Goal: Task Accomplishment & Management: Manage account settings

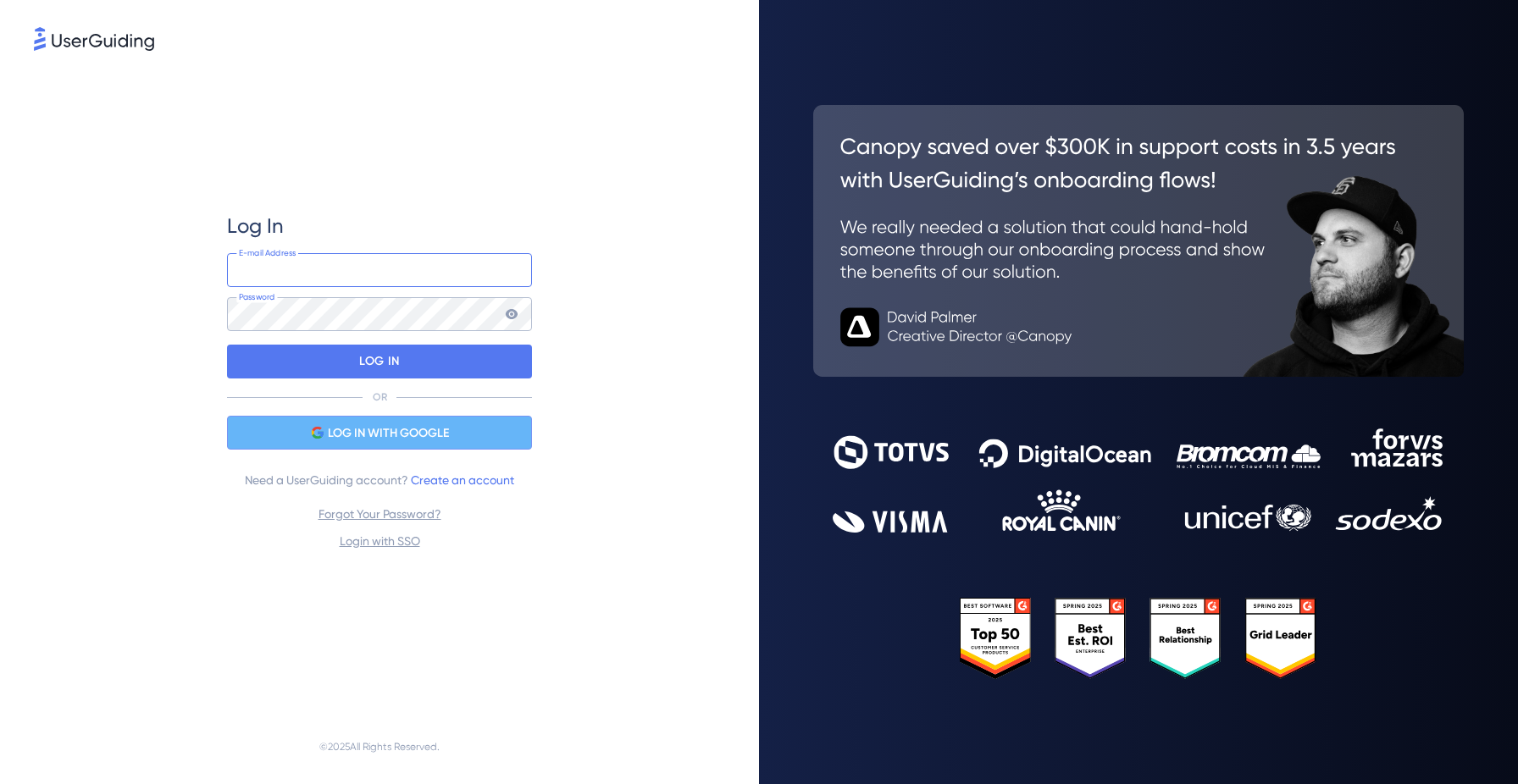
type input "[PERSON_NAME][EMAIL_ADDRESS][DOMAIN_NAME]"
click at [361, 437] on span "LOG IN WITH GOOGLE" at bounding box center [388, 433] width 121 height 20
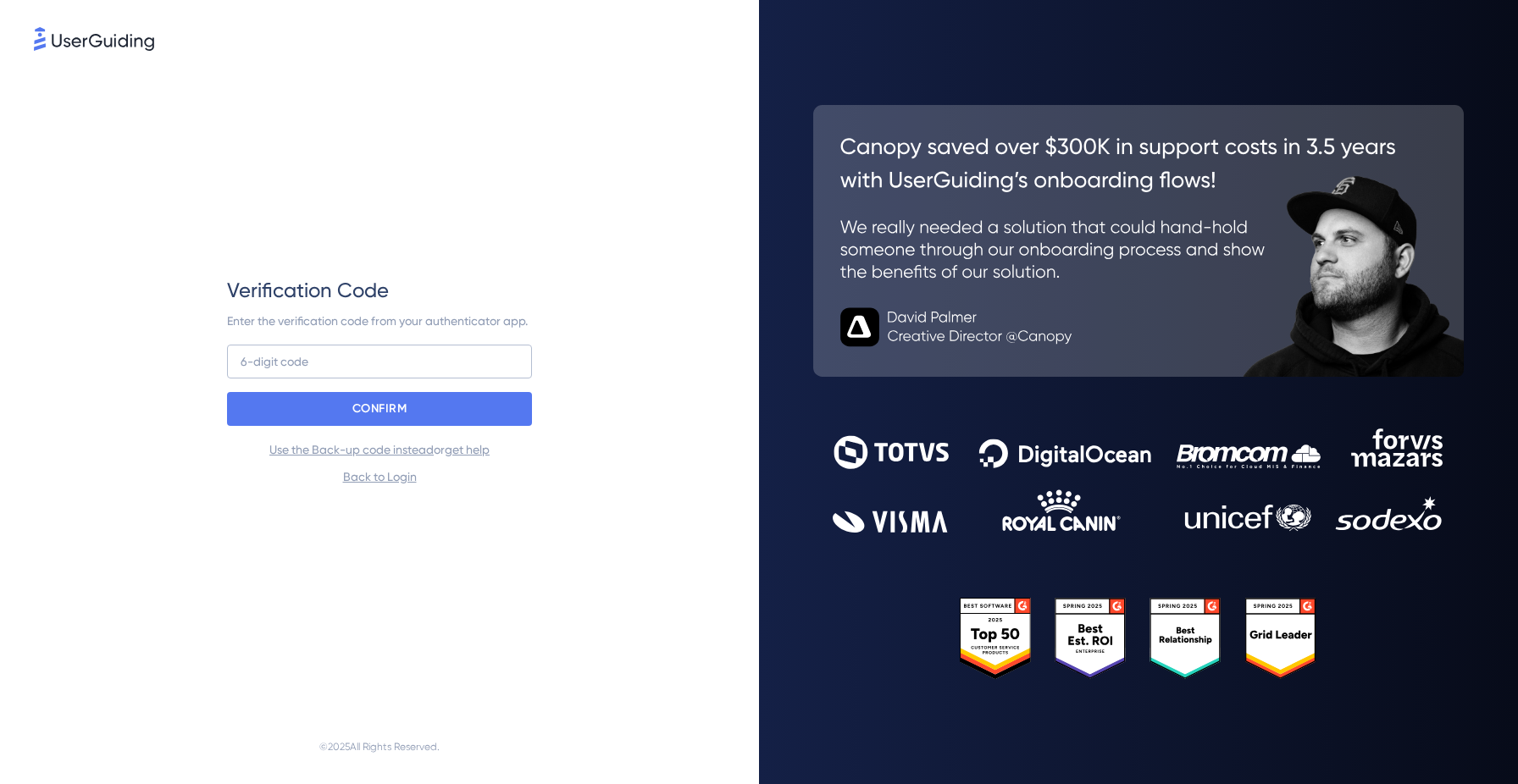
click at [516, 343] on div "Verification Code Enter the verification code from your authenticator app. 6-di…" at bounding box center [380, 382] width 305 height 210
click at [491, 361] on input at bounding box center [380, 361] width 305 height 34
type input "480 242"
click at [497, 428] on div "Verification Code Enter the verification code from your authenticator app. 480 …" at bounding box center [380, 382] width 305 height 210
click at [495, 423] on div "CONFIRM" at bounding box center [380, 409] width 305 height 34
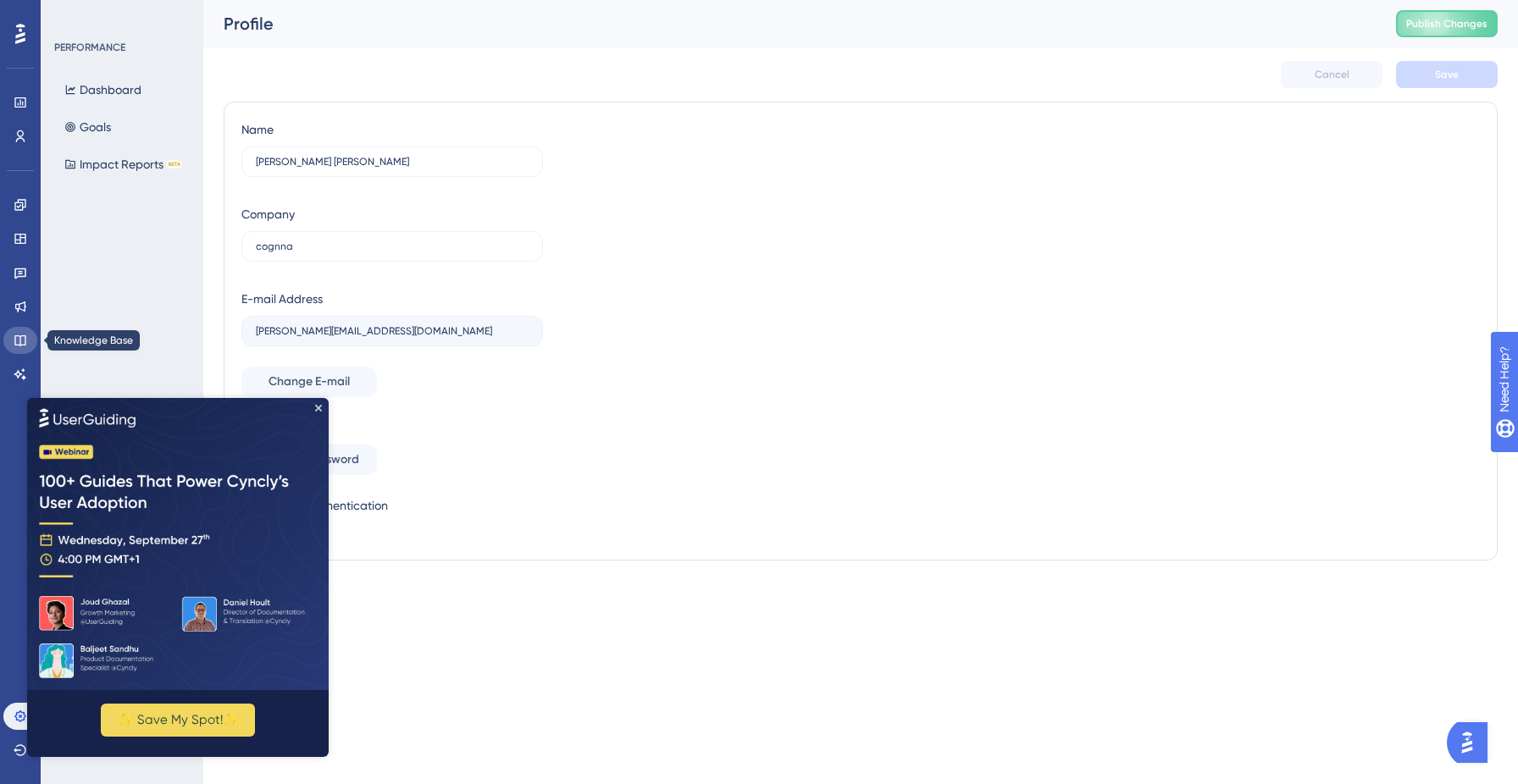
click at [19, 340] on icon at bounding box center [20, 340] width 14 height 14
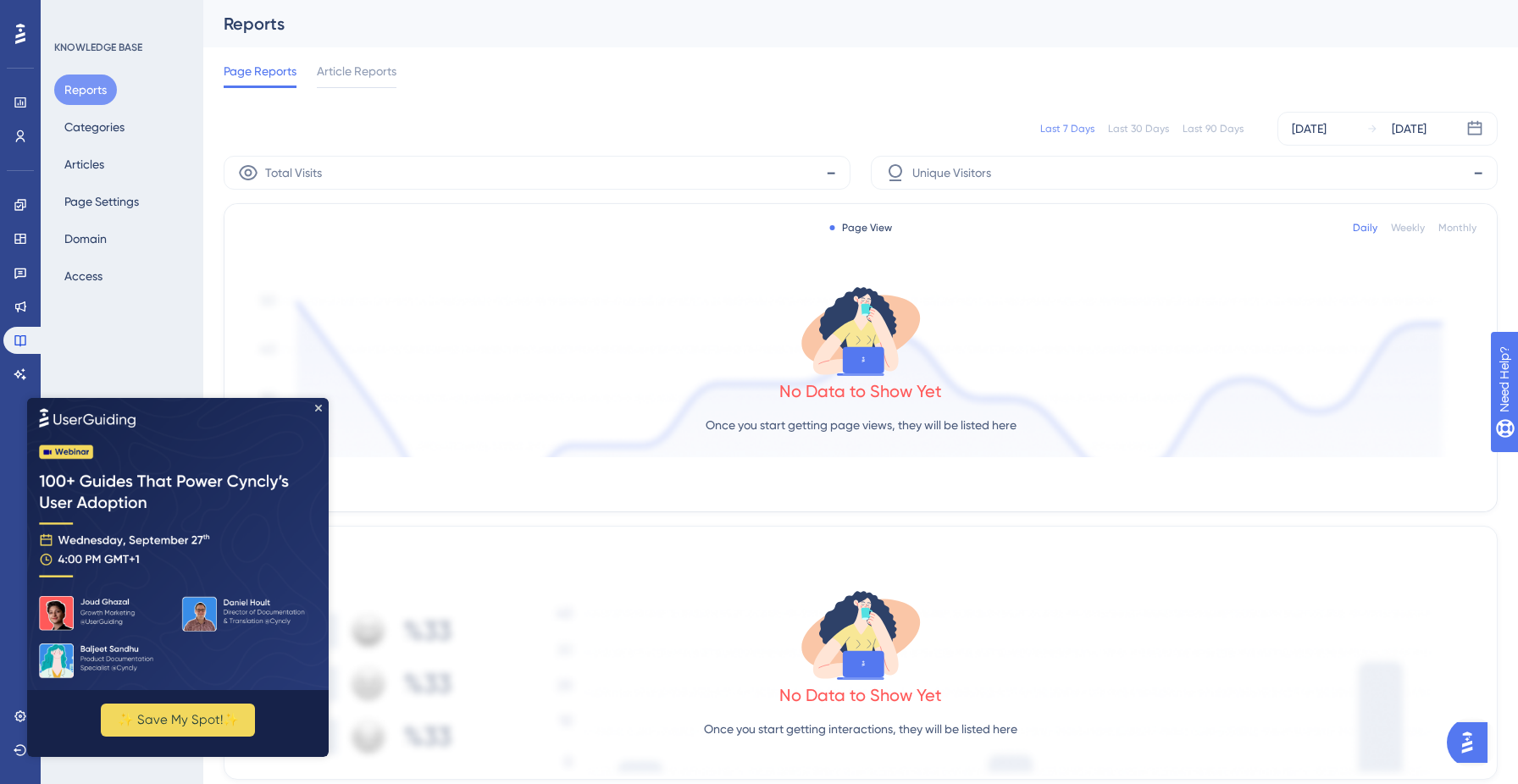
click at [322, 409] on img at bounding box center [178, 543] width 301 height 292
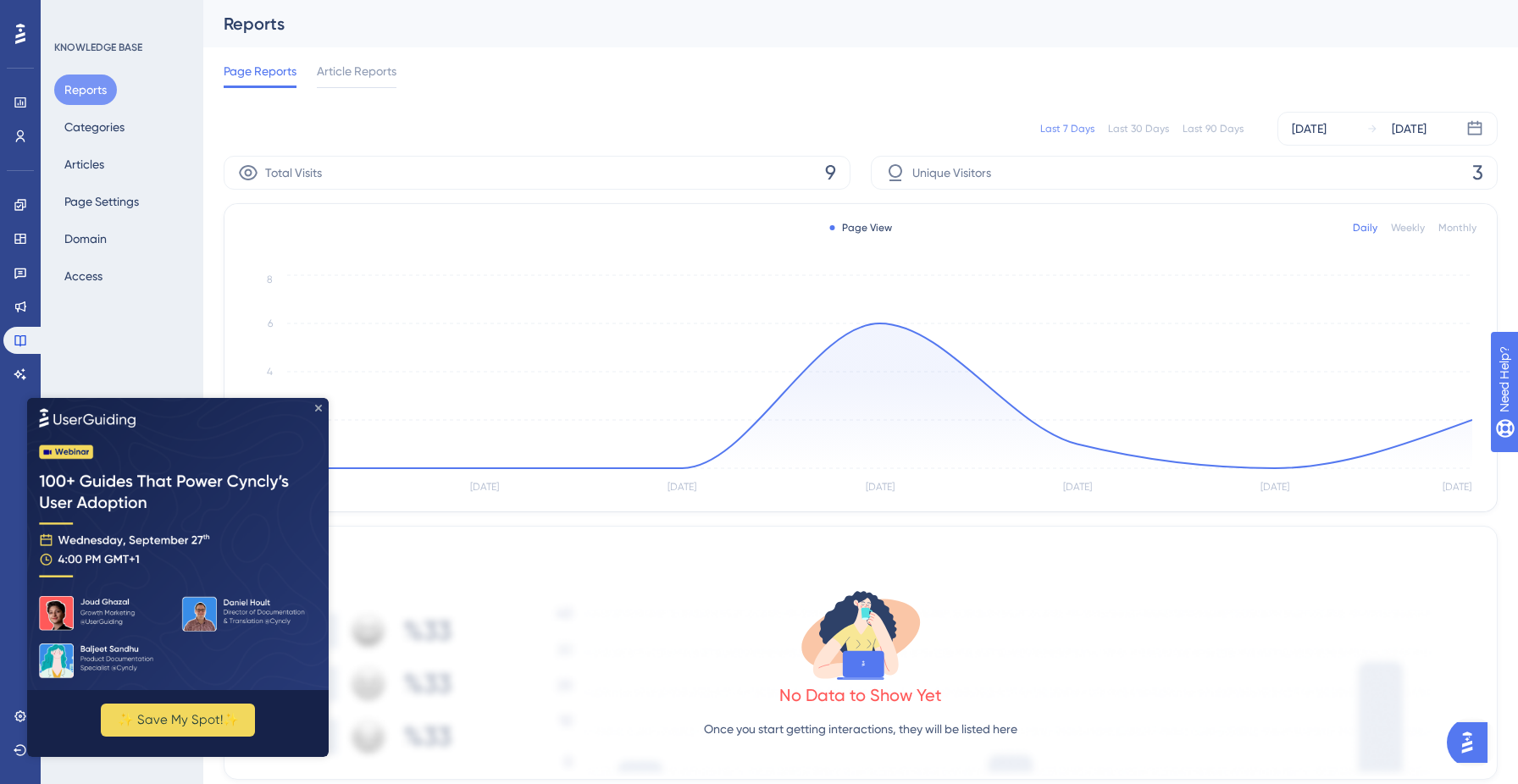
click at [319, 406] on icon "Close Preview" at bounding box center [318, 407] width 7 height 7
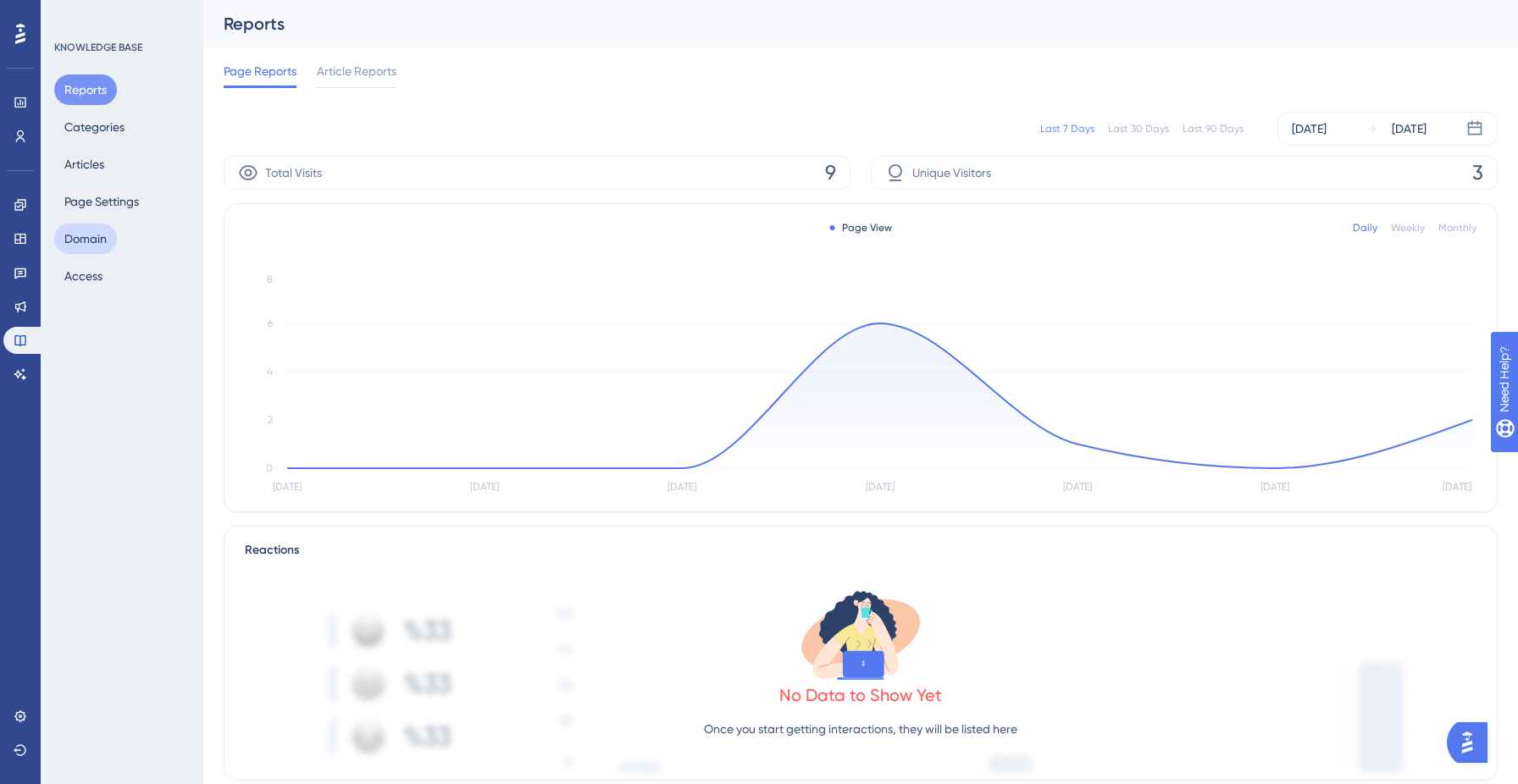
click at [107, 250] on button "Domain" at bounding box center [86, 238] width 63 height 30
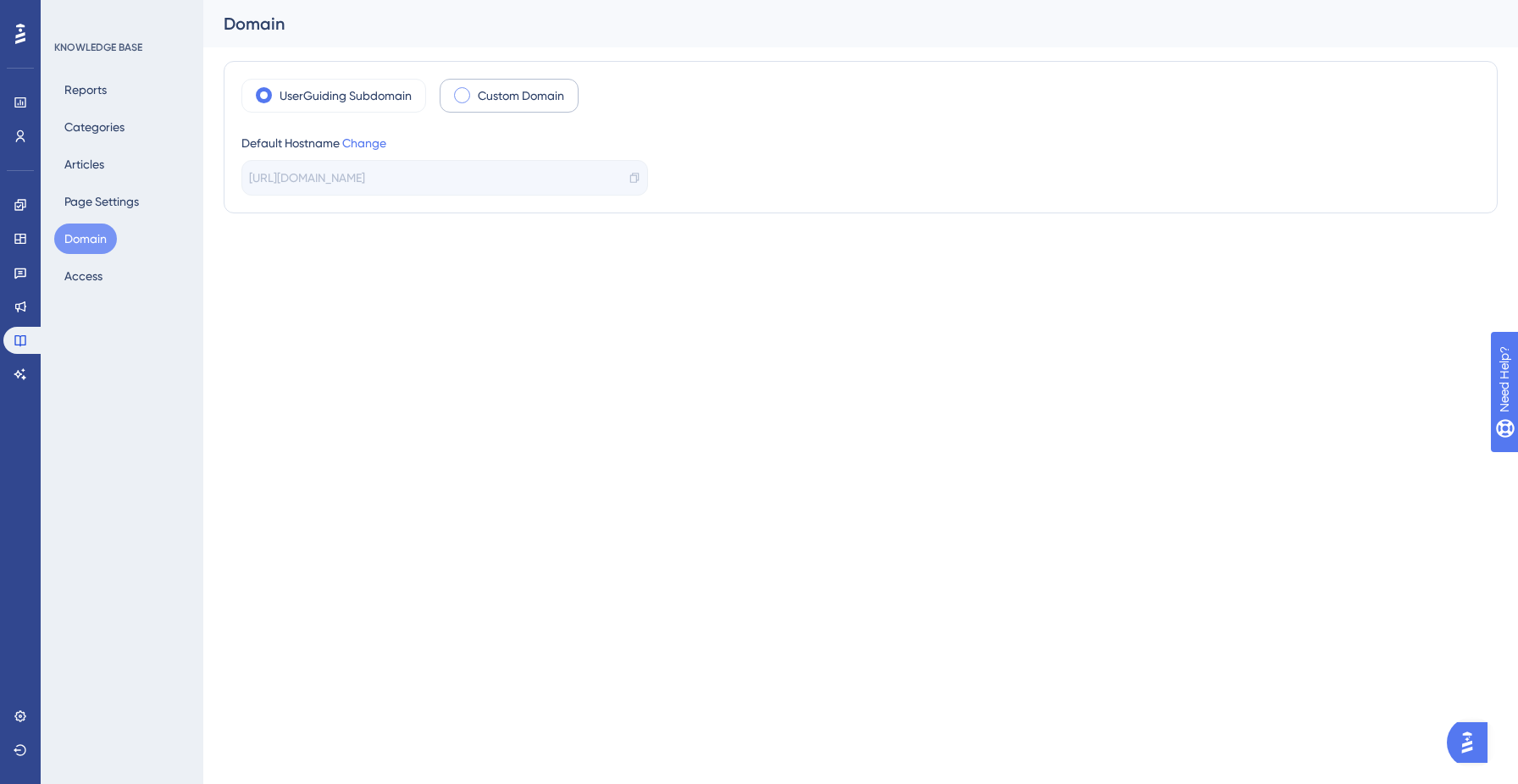
click at [487, 102] on label "Custom Domain" at bounding box center [521, 95] width 86 height 20
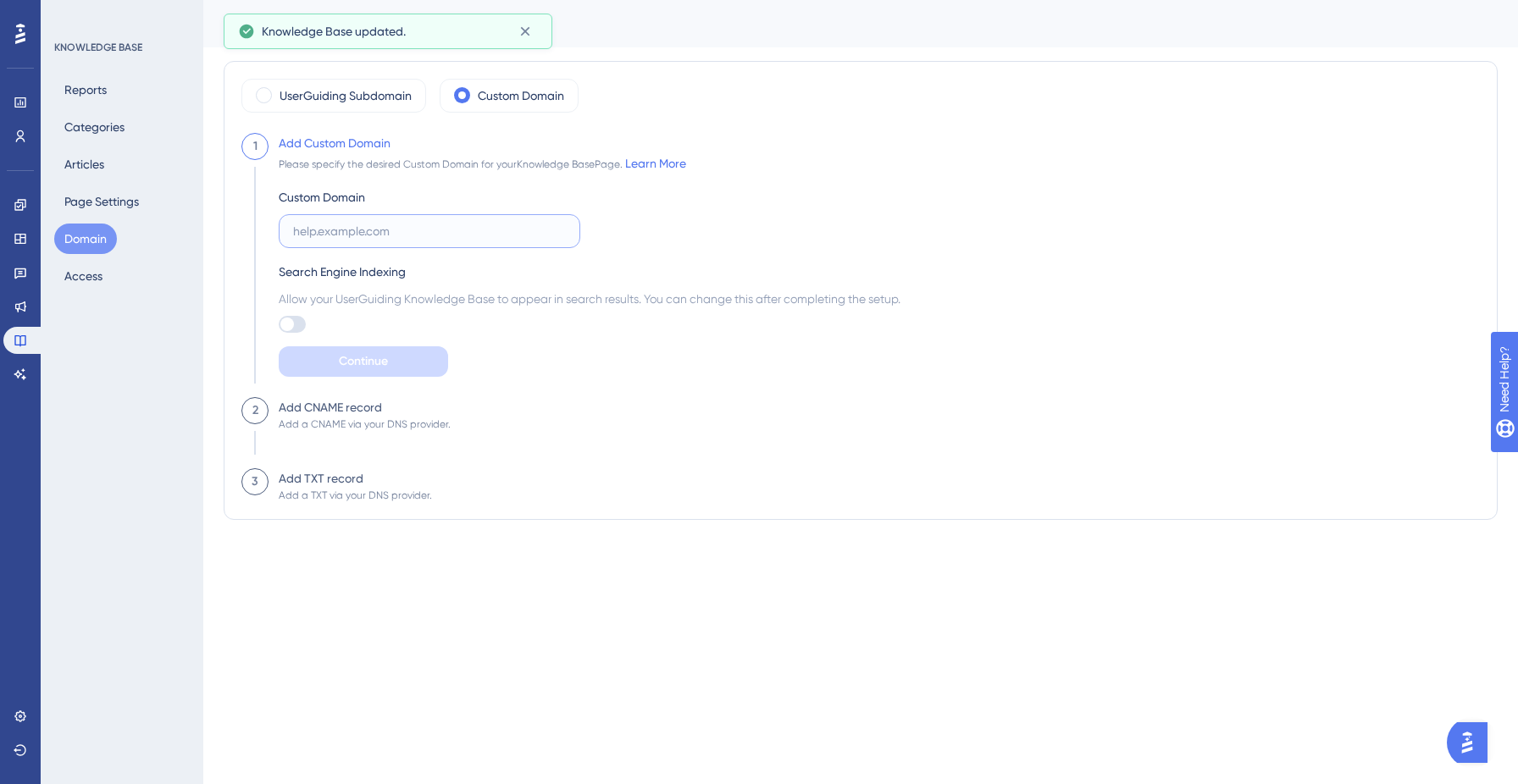
click at [394, 236] on input "text" at bounding box center [430, 230] width 273 height 18
paste input "[URL][DOMAIN_NAME]"
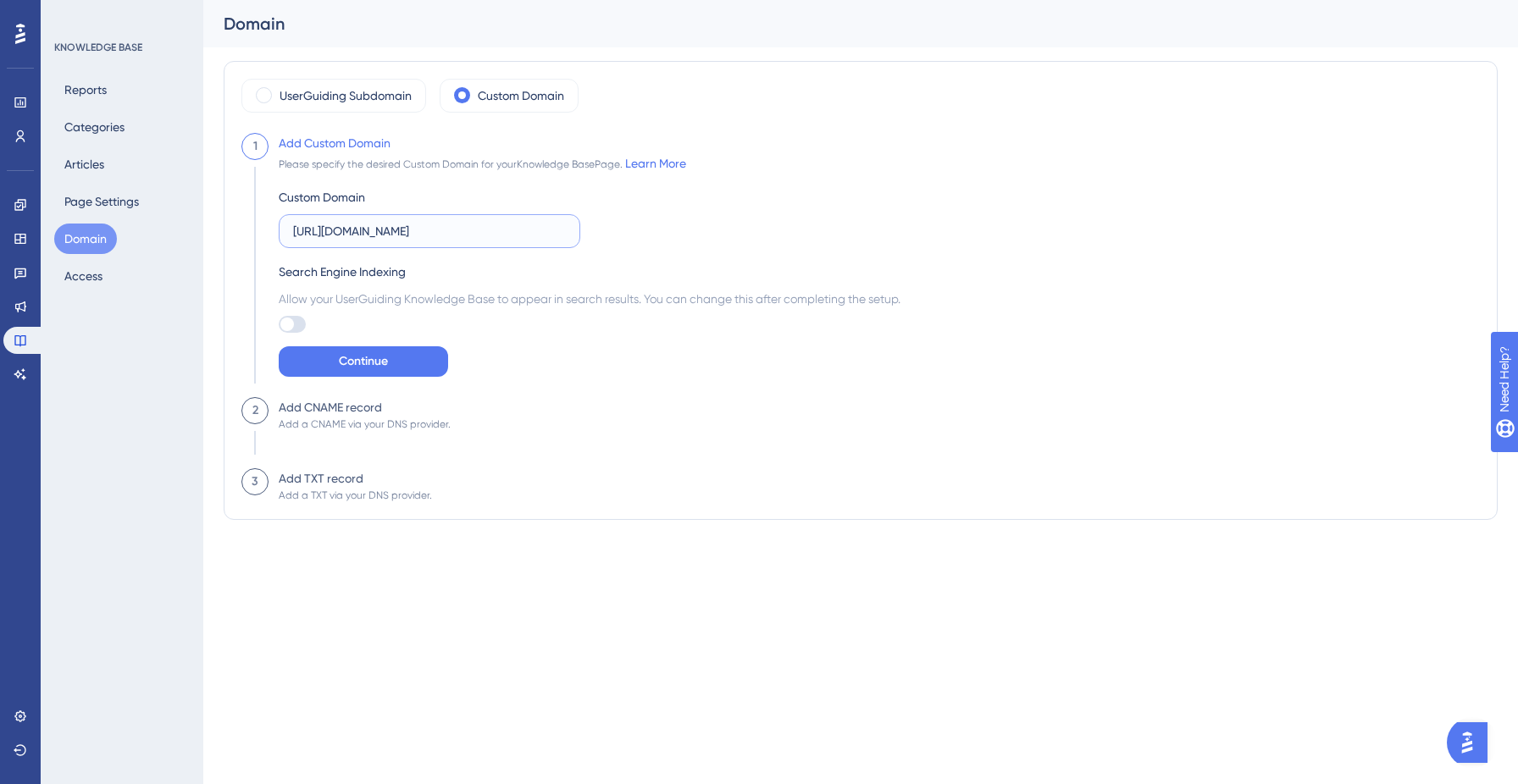
click at [314, 230] on input "[URL][DOMAIN_NAME]" at bounding box center [430, 230] width 273 height 18
click at [496, 236] on input "[URL][DOMAIN_NAME]" at bounding box center [430, 230] width 273 height 18
type input "[URL][DOMAIN_NAME]"
click at [377, 366] on span "Continue" at bounding box center [363, 361] width 50 height 20
click at [287, 325] on div at bounding box center [288, 324] width 14 height 14
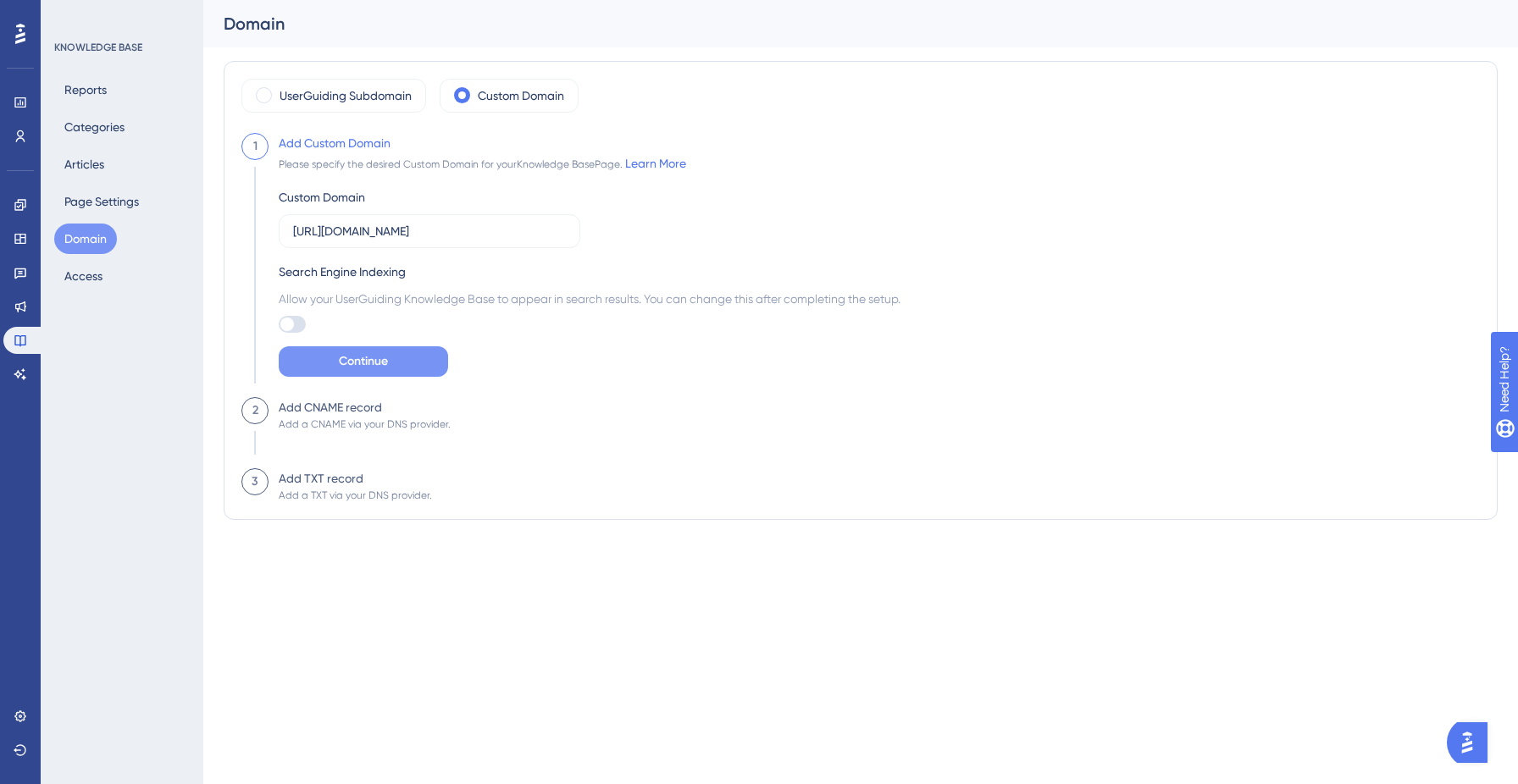
click at [279, 325] on input "checkbox" at bounding box center [278, 324] width 1 height 1
click at [326, 350] on button "Continue" at bounding box center [363, 361] width 169 height 30
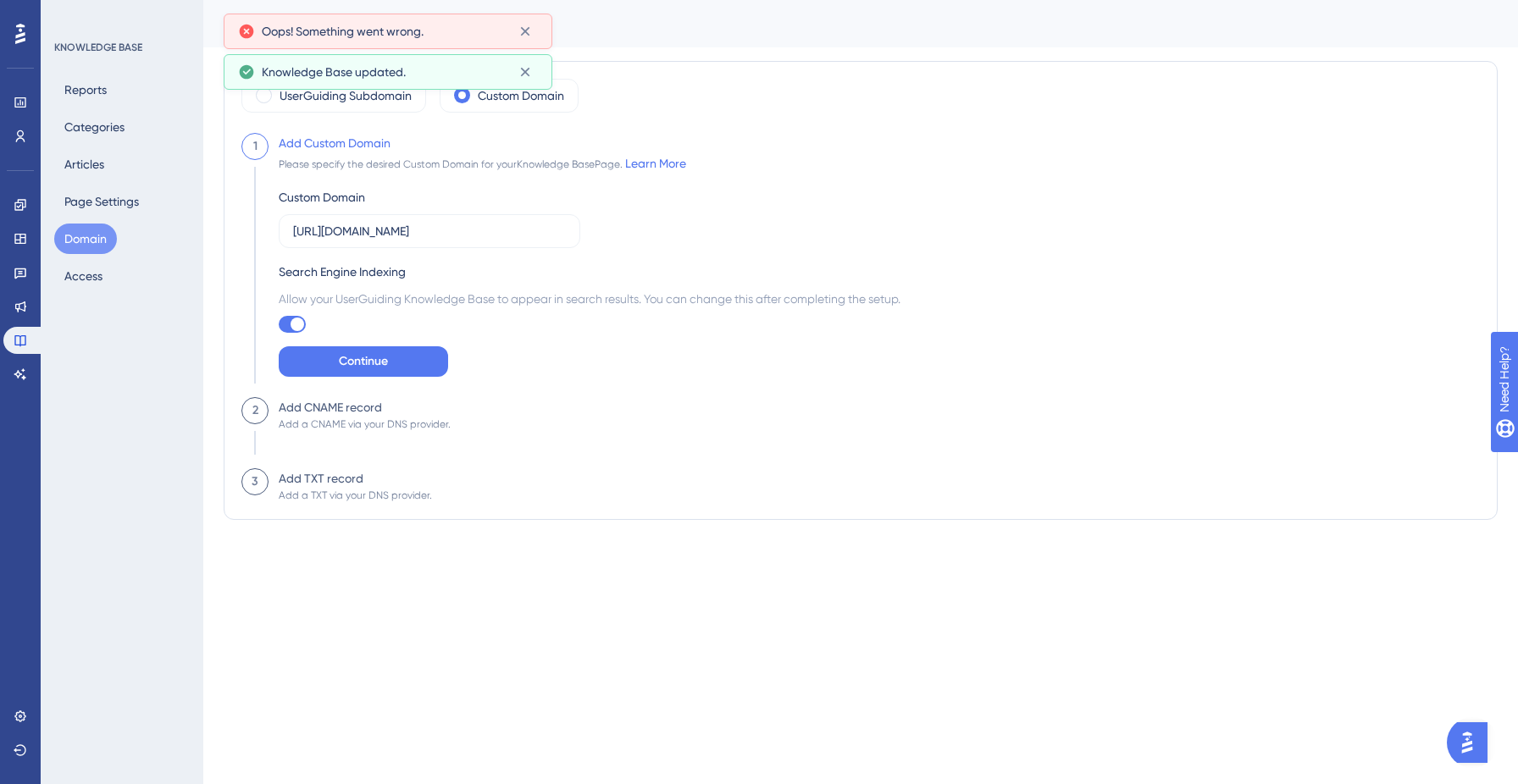
click at [297, 403] on div "Add CNAME record" at bounding box center [330, 407] width 103 height 20
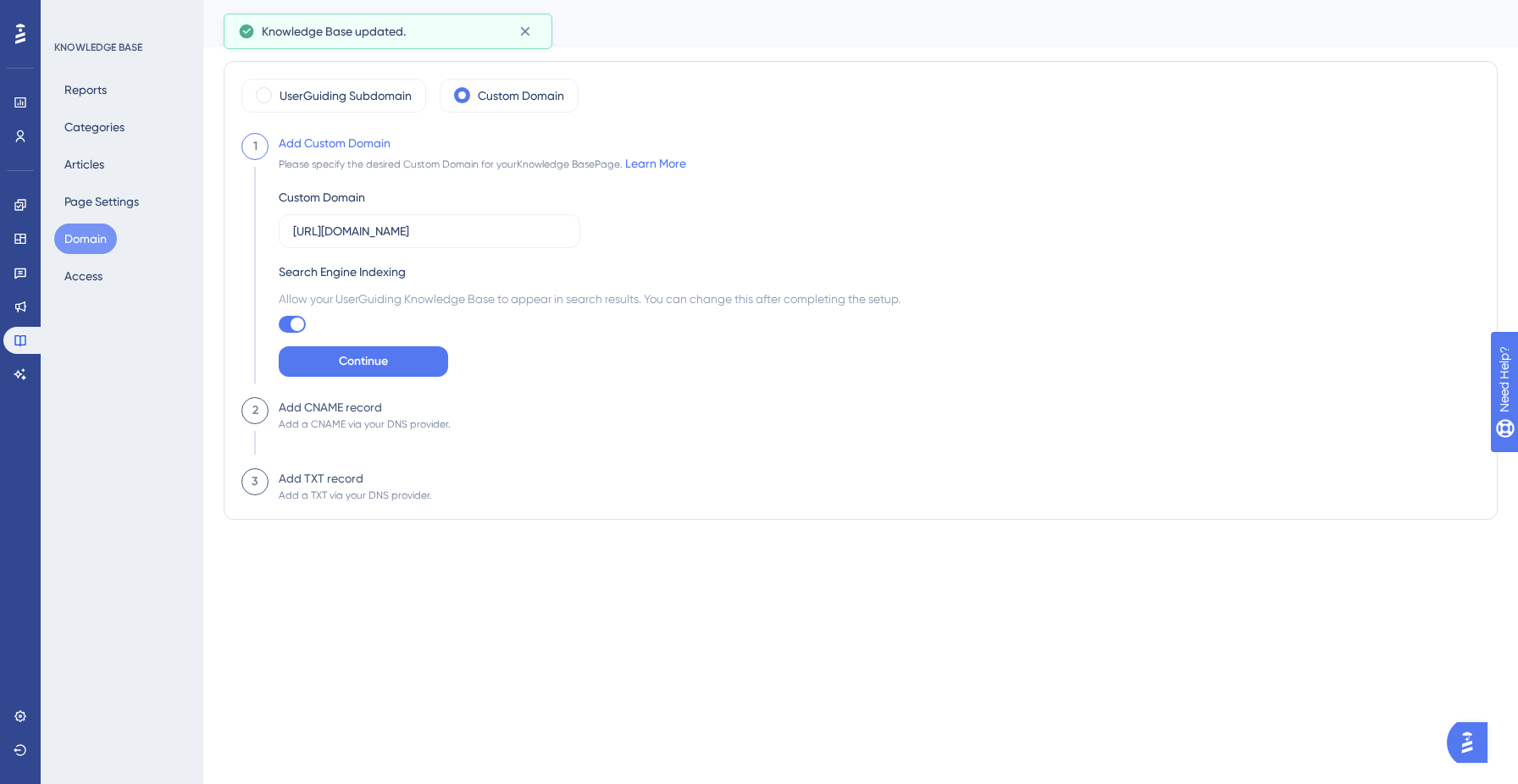
click at [288, 314] on div "Allow your UserGuiding Knowledge Base to appear in search results. You can chan…" at bounding box center [590, 310] width 622 height 44
click at [288, 322] on div at bounding box center [293, 324] width 27 height 17
click at [279, 324] on input "checkbox" at bounding box center [278, 324] width 1 height 1
checkbox input "false"
click at [328, 361] on button "Continue" at bounding box center [363, 361] width 169 height 30
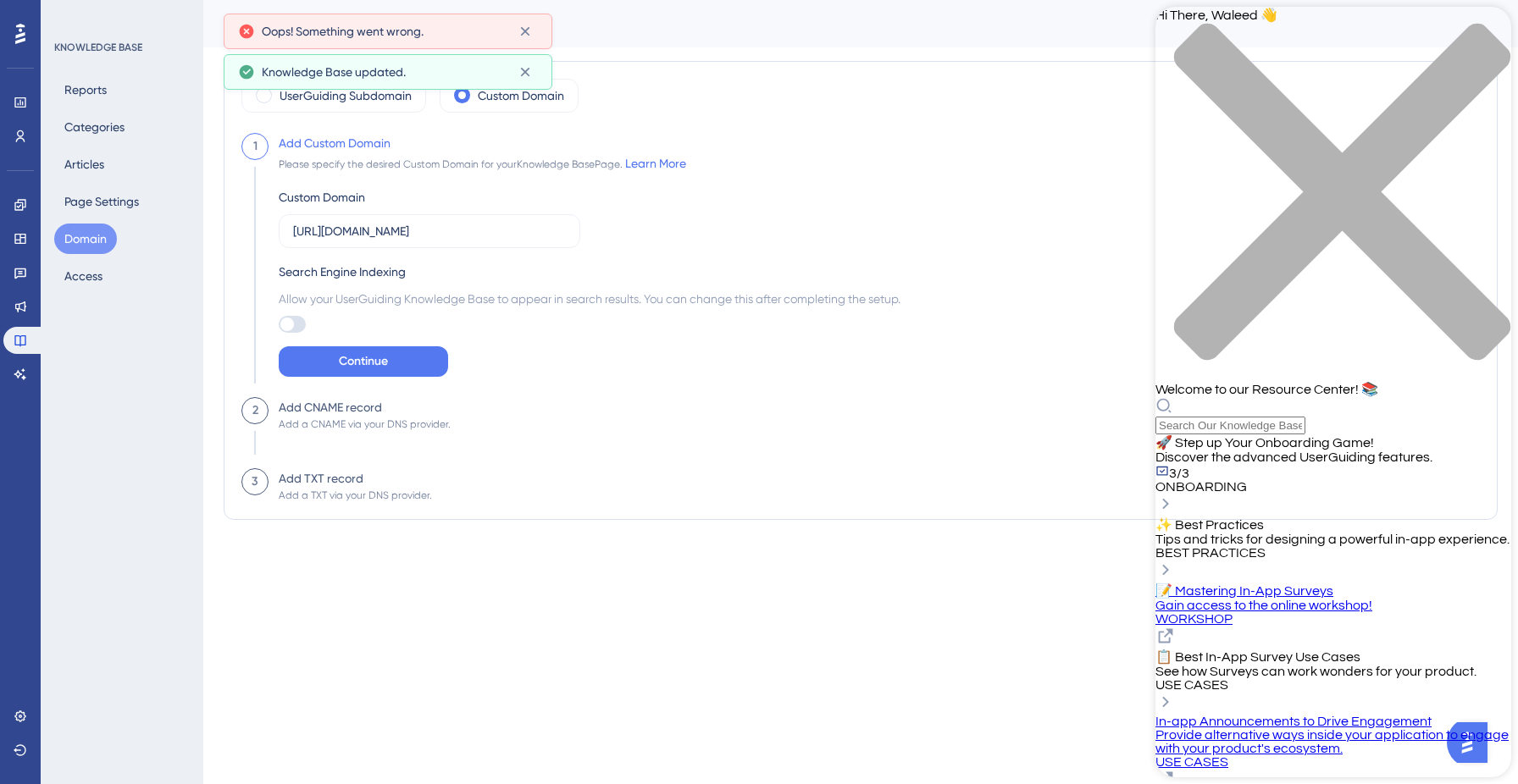
click at [1322, 102] on div "Hi There, Waleed 👋 Welcome to our Resource Center! 📚" at bounding box center [1333, 221] width 356 height 427
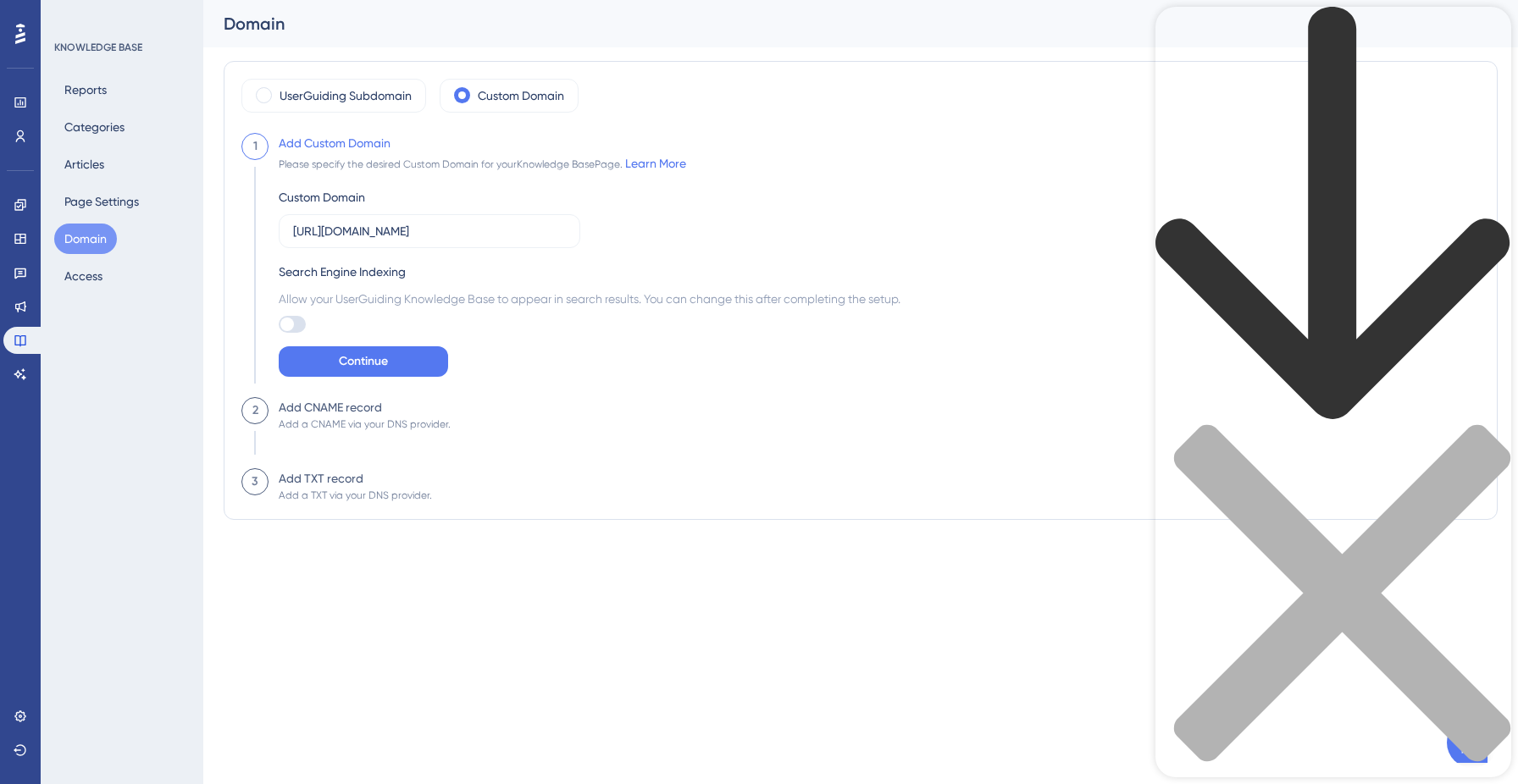
type input "knowledge base custom domain is not working"
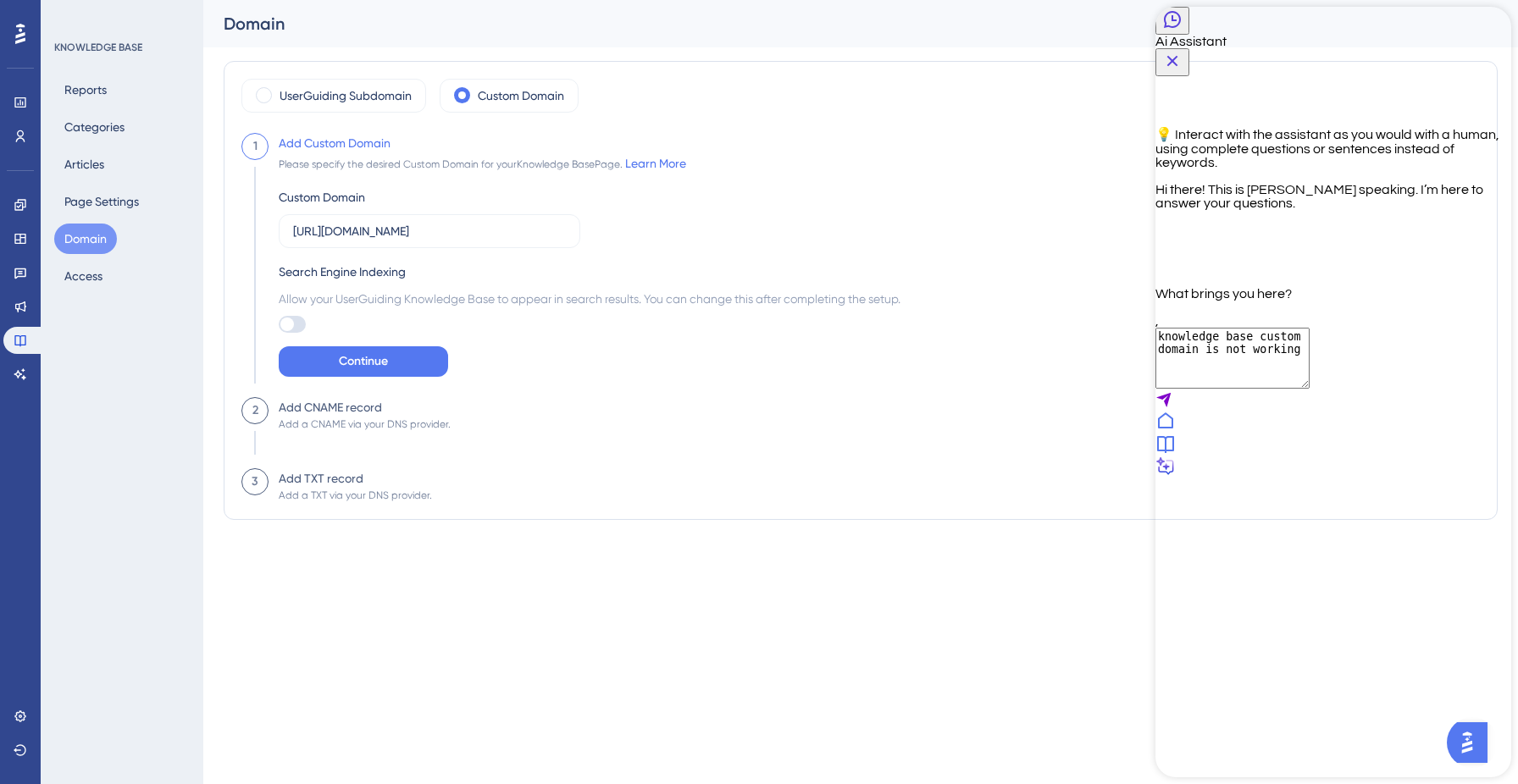
click at [1310, 389] on textarea "knowledge base custom domain is not working" at bounding box center [1232, 358] width 155 height 61
type textarea "knowledge base custom domain is not working, i am not able to enable it."
click at [321, 231] on input "[URL][DOMAIN_NAME]" at bounding box center [430, 230] width 273 height 18
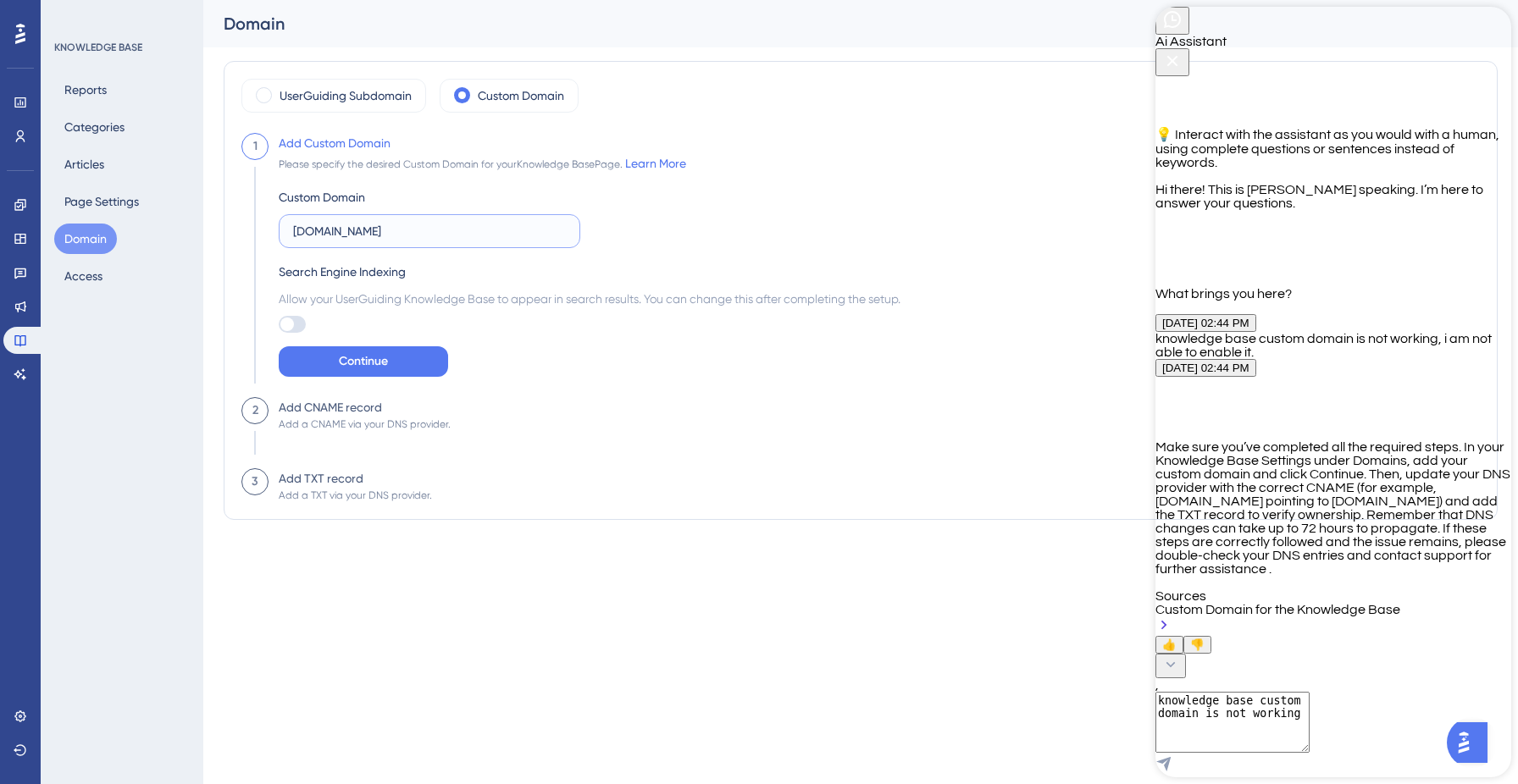
scroll to position [281, 0]
type input "[DOMAIN_NAME]"
click at [399, 353] on button "Continue" at bounding box center [363, 361] width 169 height 30
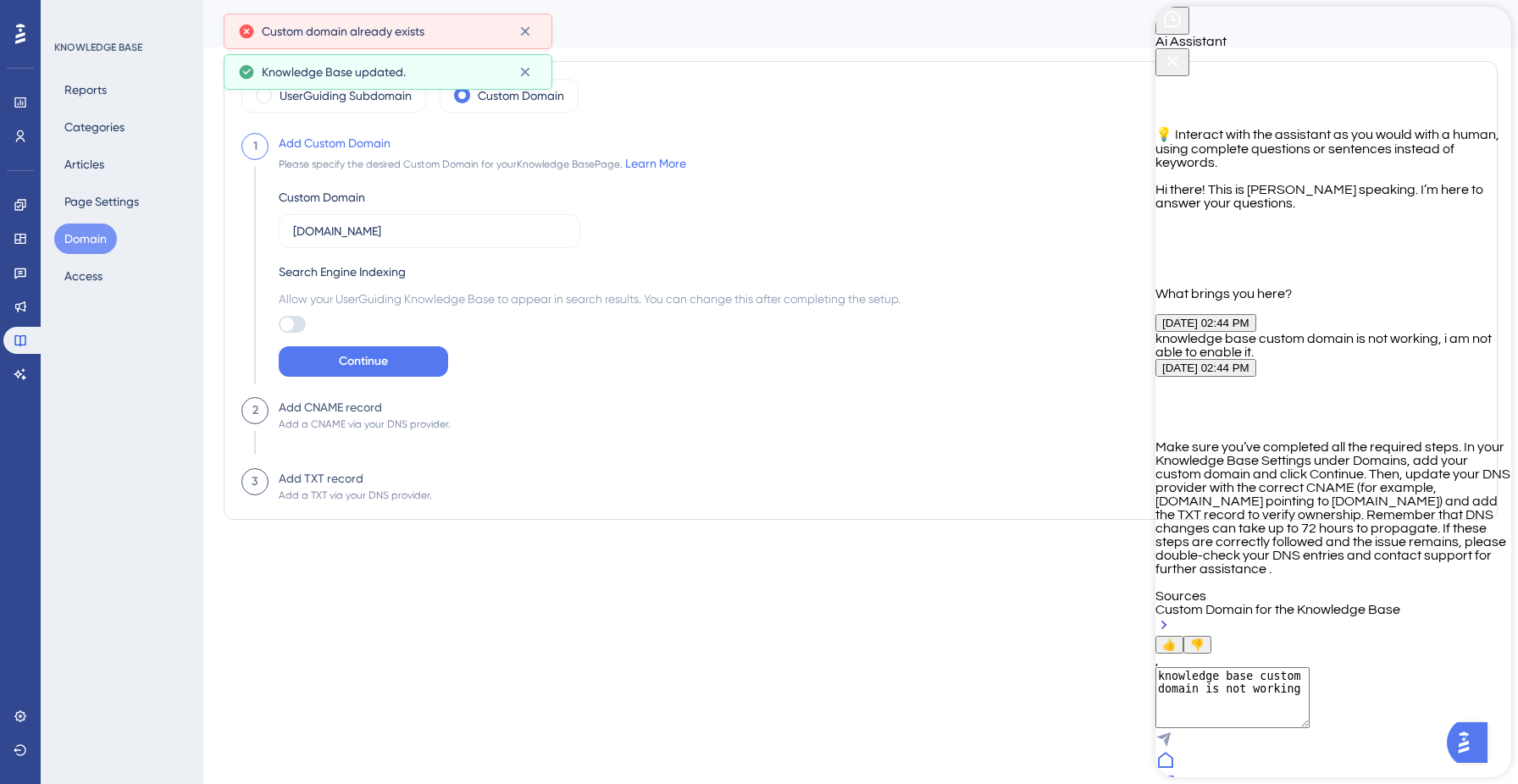
click at [87, 243] on button "Domain" at bounding box center [86, 238] width 63 height 30
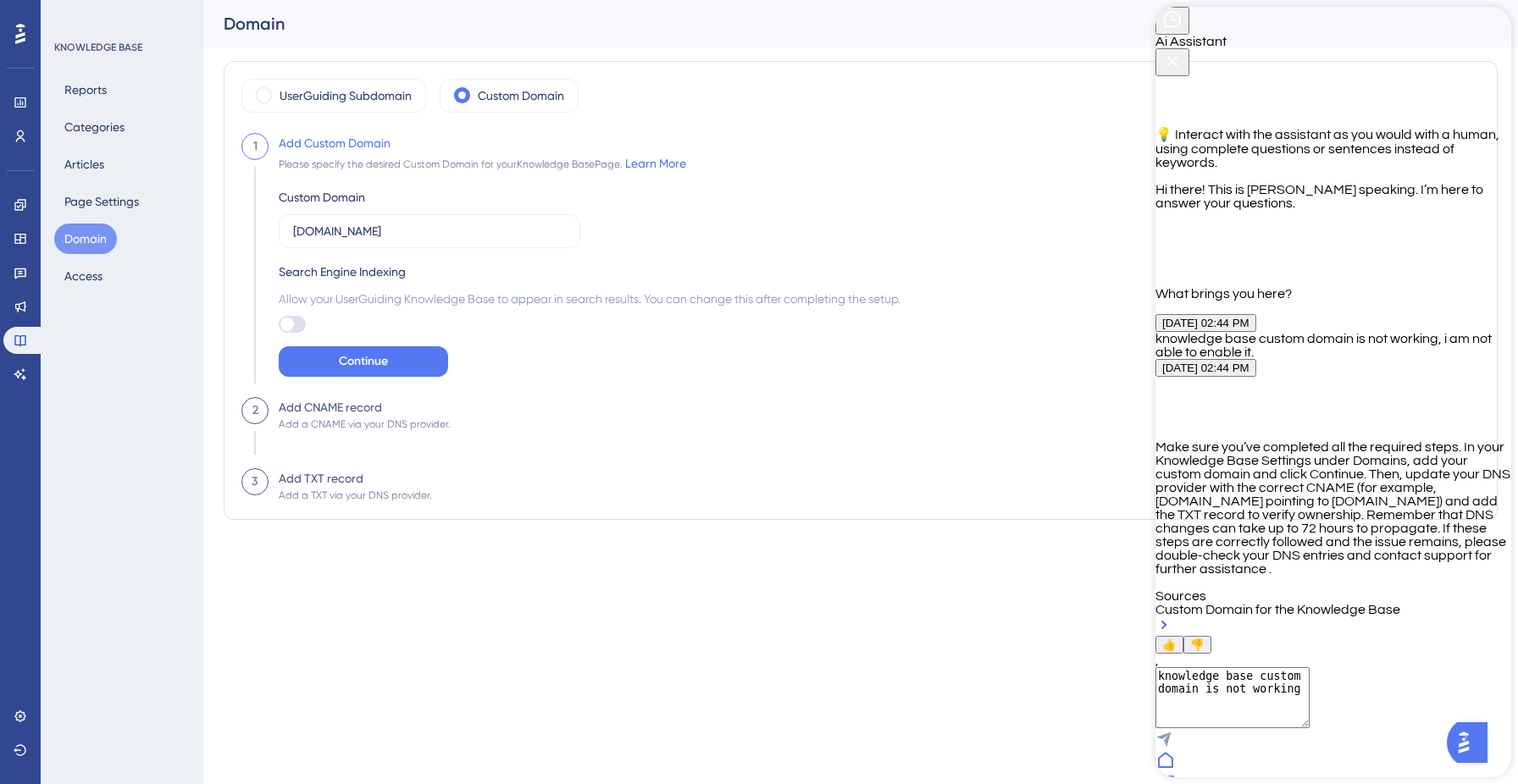
click at [109, 238] on button "Domain" at bounding box center [86, 238] width 63 height 30
click at [107, 195] on button "Page Settings" at bounding box center [102, 201] width 95 height 30
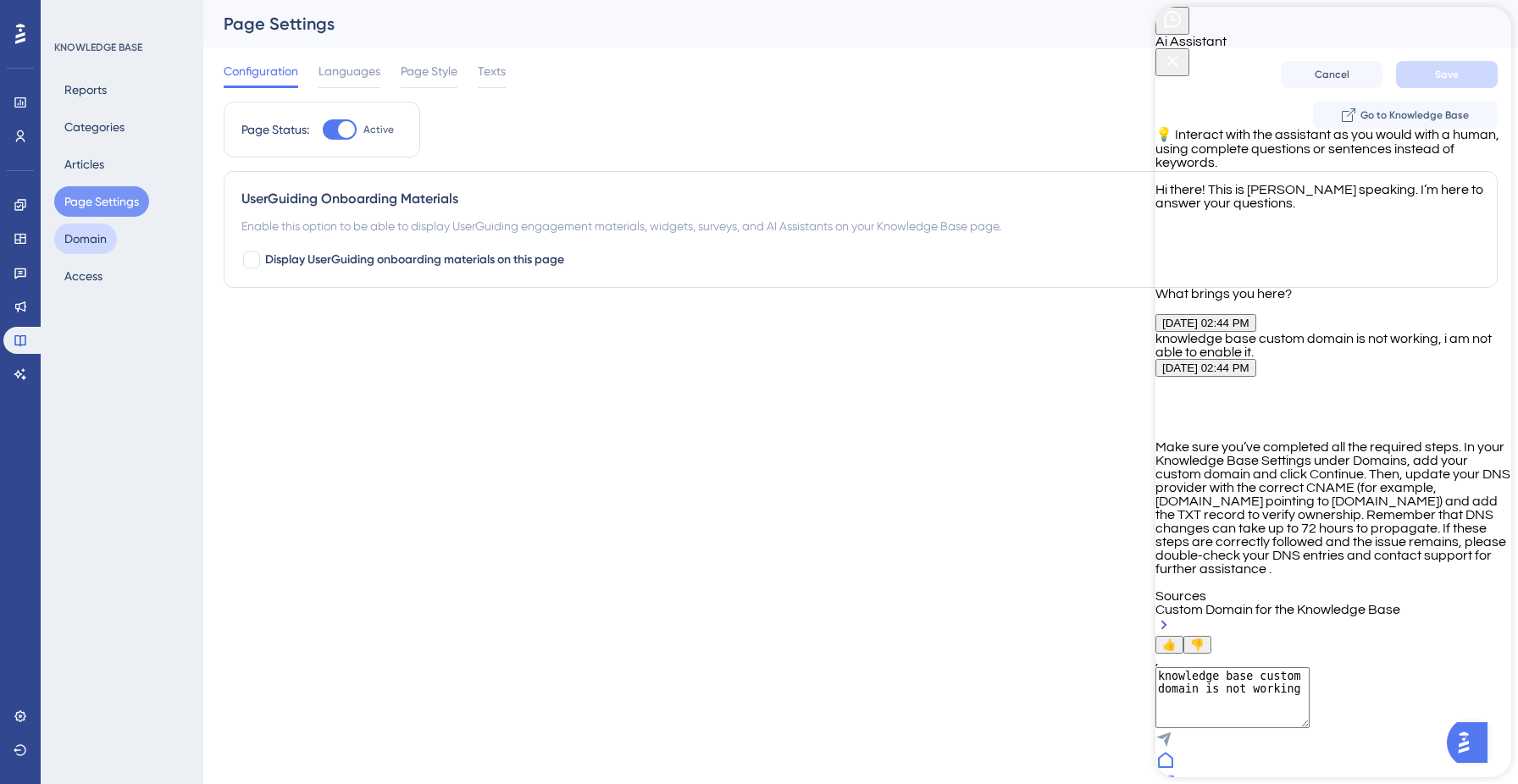
click at [84, 246] on button "Domain" at bounding box center [86, 238] width 63 height 30
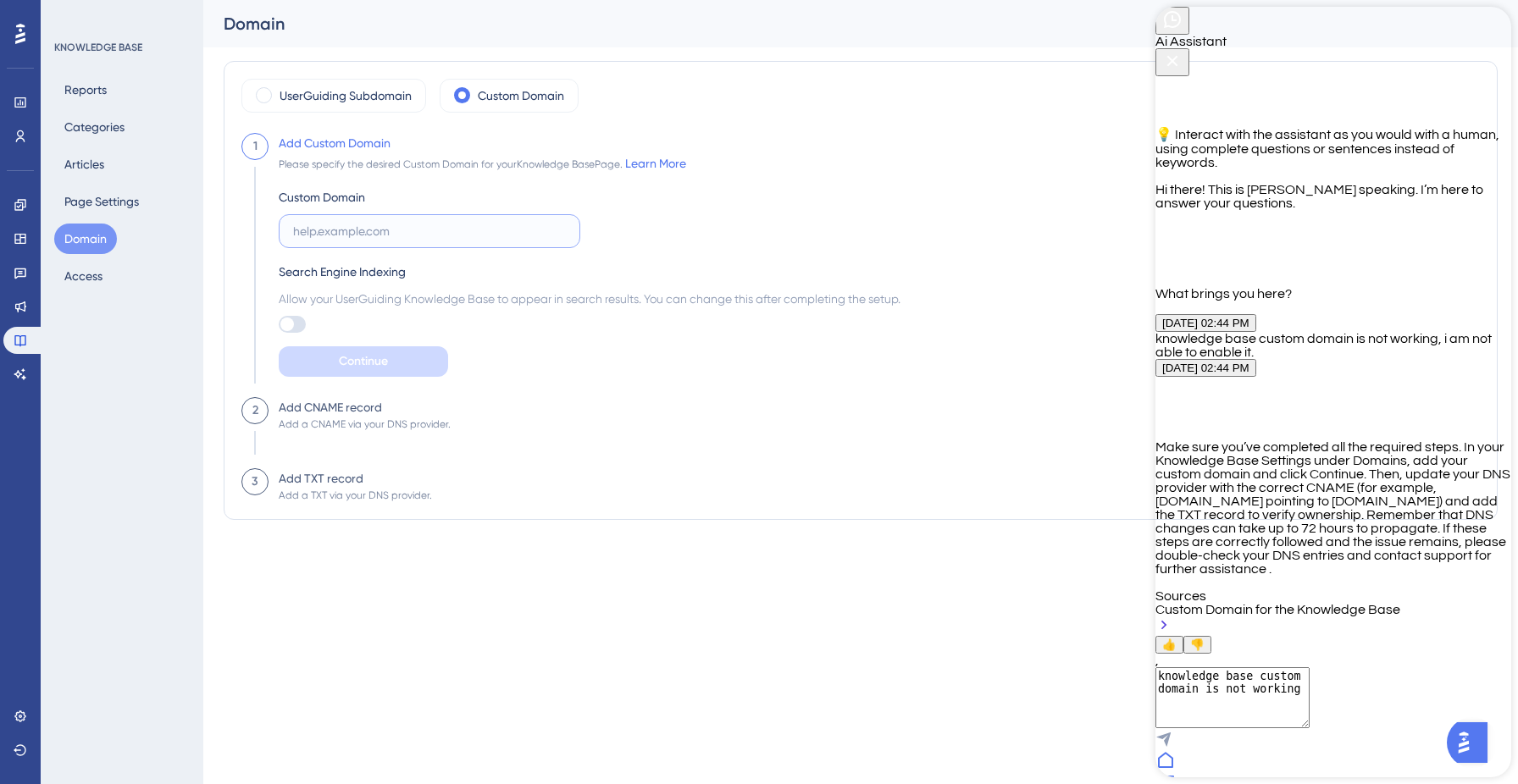
click at [422, 240] on input "text" at bounding box center [430, 230] width 273 height 18
paste input "[URL][DOMAIN_NAME]"
drag, startPoint x: 335, startPoint y: 228, endPoint x: 246, endPoint y: 228, distance: 89.0
click at [246, 228] on div "1 Add Custom Domain Please specify the desired Custom Domain for your Knowledge…" at bounding box center [860, 265] width 1239 height 264
type input "[DOMAIN_NAME]"
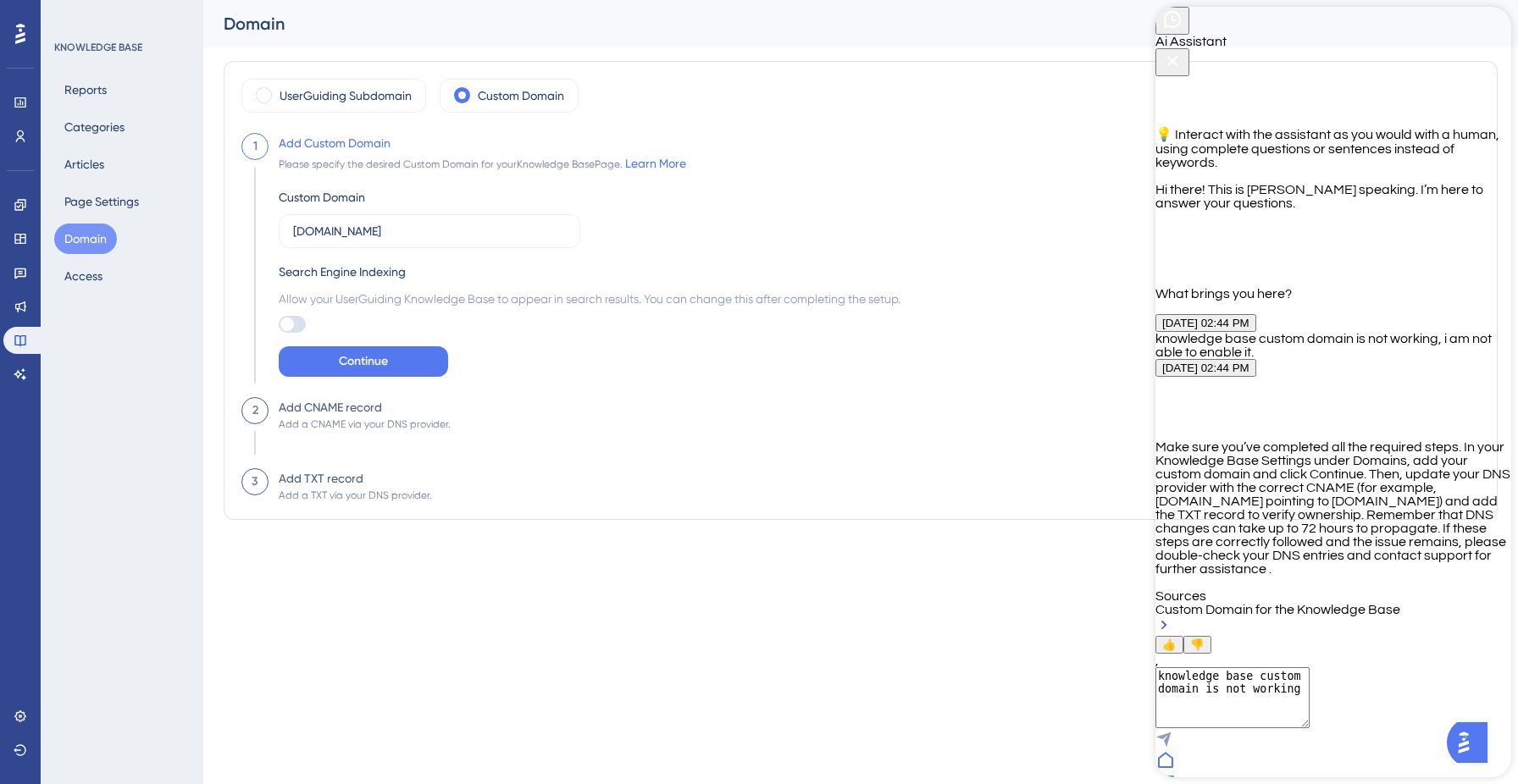
click at [360, 392] on div "Add Custom Domain Please specify the desired Custom Domain for your Knowledge B…" at bounding box center [584, 265] width 632 height 264
click at [362, 360] on span "Continue" at bounding box center [363, 361] width 50 height 20
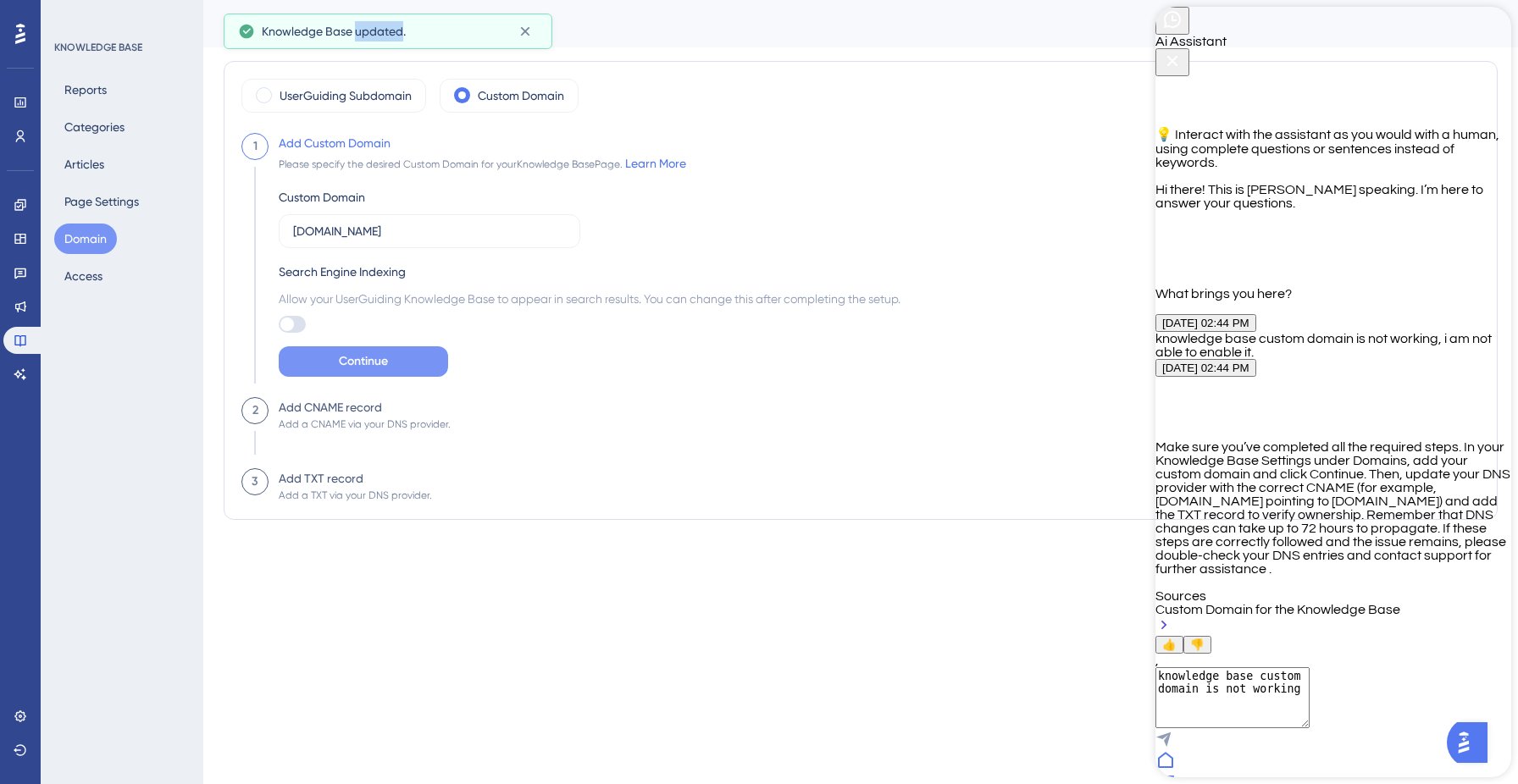
click at [382, 33] on span "Knowledge Base updated." at bounding box center [333, 31] width 144 height 20
click at [382, 33] on div "Domain" at bounding box center [840, 23] width 1232 height 23
click at [298, 410] on div "Add CNAME record" at bounding box center [330, 407] width 103 height 20
click at [1310, 667] on textarea "knowledge base custom domain is not working" at bounding box center [1232, 698] width 155 height 61
click at [1173, 617] on icon at bounding box center [1163, 625] width 17 height 17
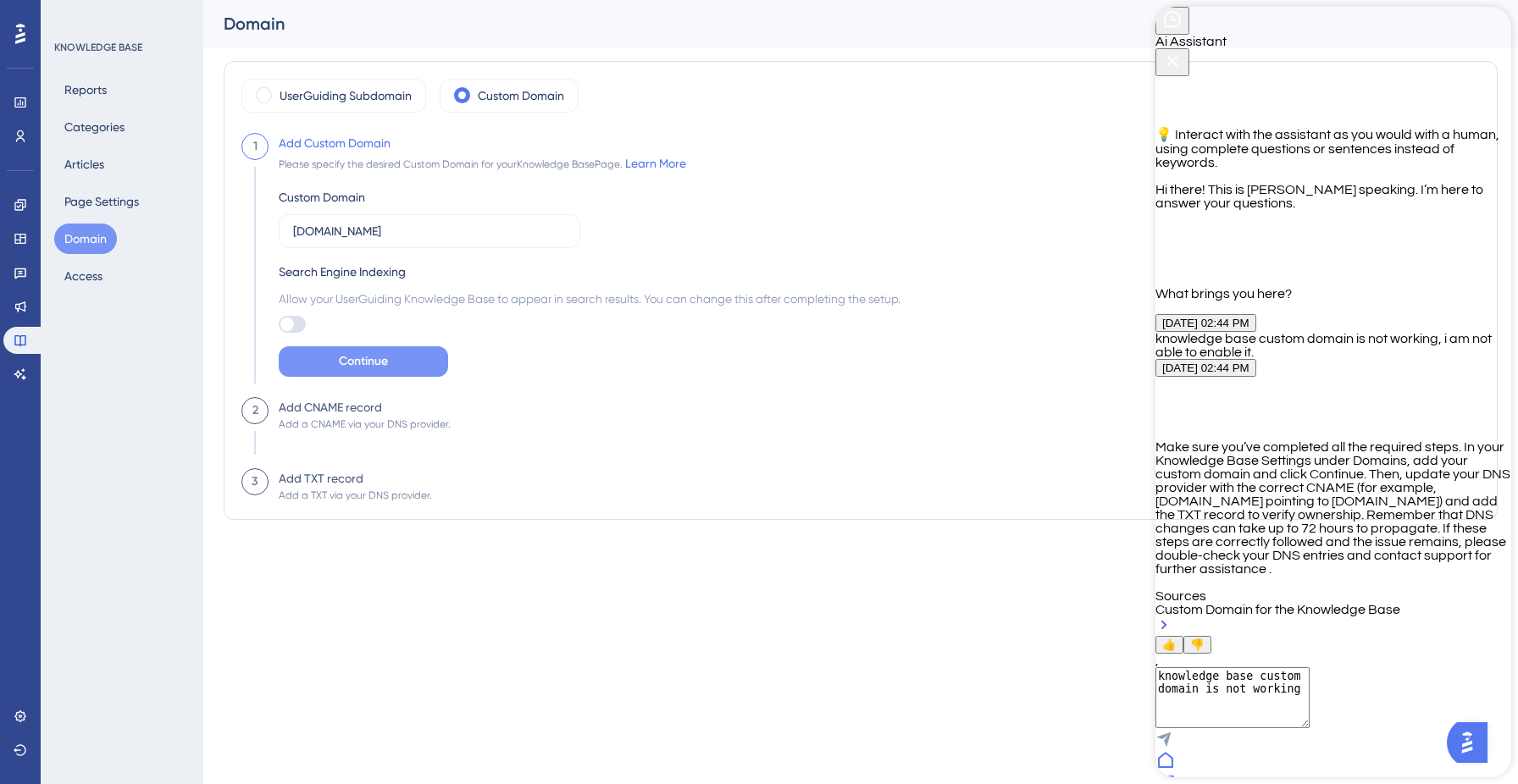
click at [76, 240] on button "Domain" at bounding box center [86, 238] width 63 height 30
click at [1179, 56] on icon "Close Button" at bounding box center [1172, 61] width 11 height 11
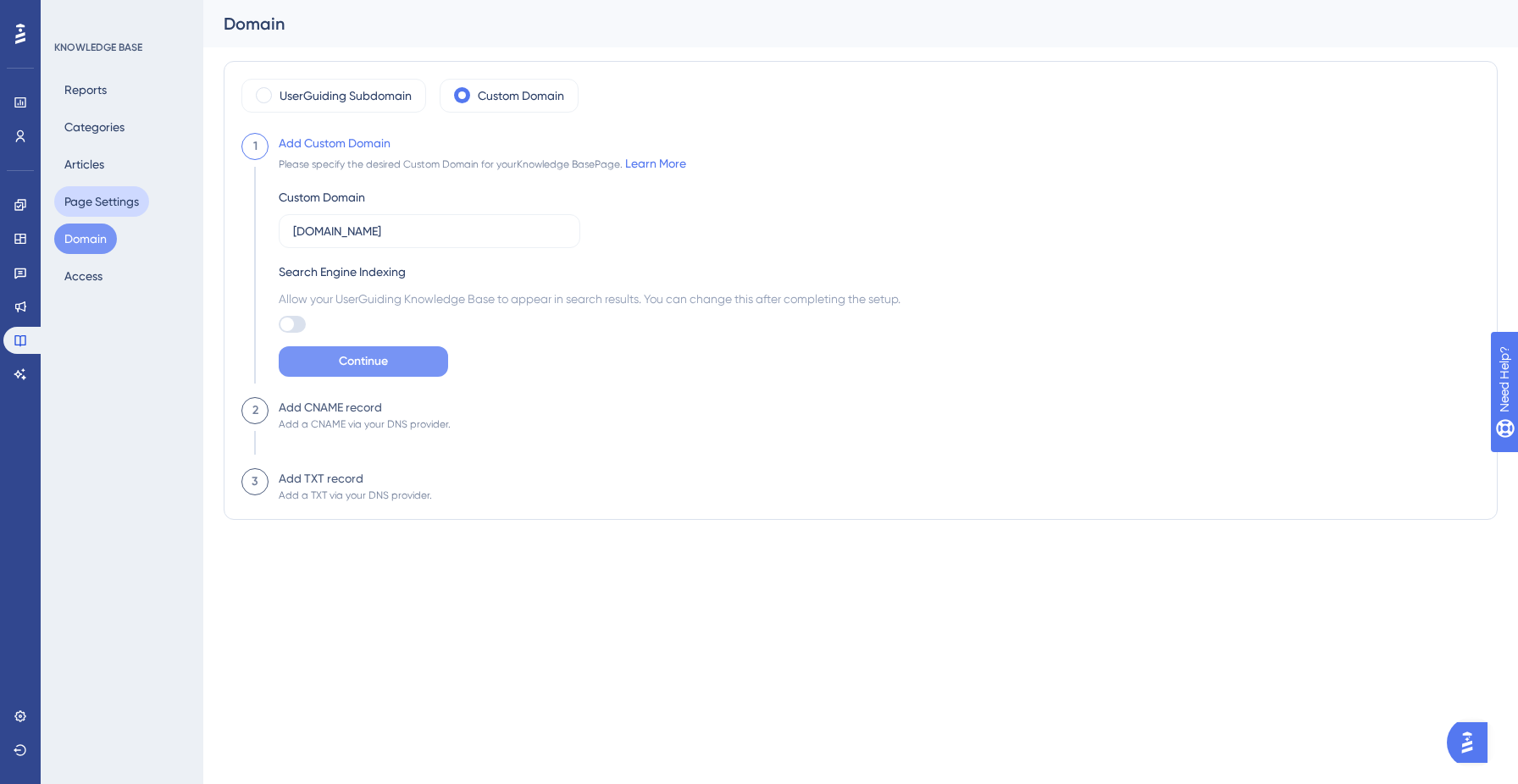
click at [71, 247] on button "Domain" at bounding box center [86, 238] width 63 height 30
click at [88, 210] on button "Page Settings" at bounding box center [102, 201] width 95 height 30
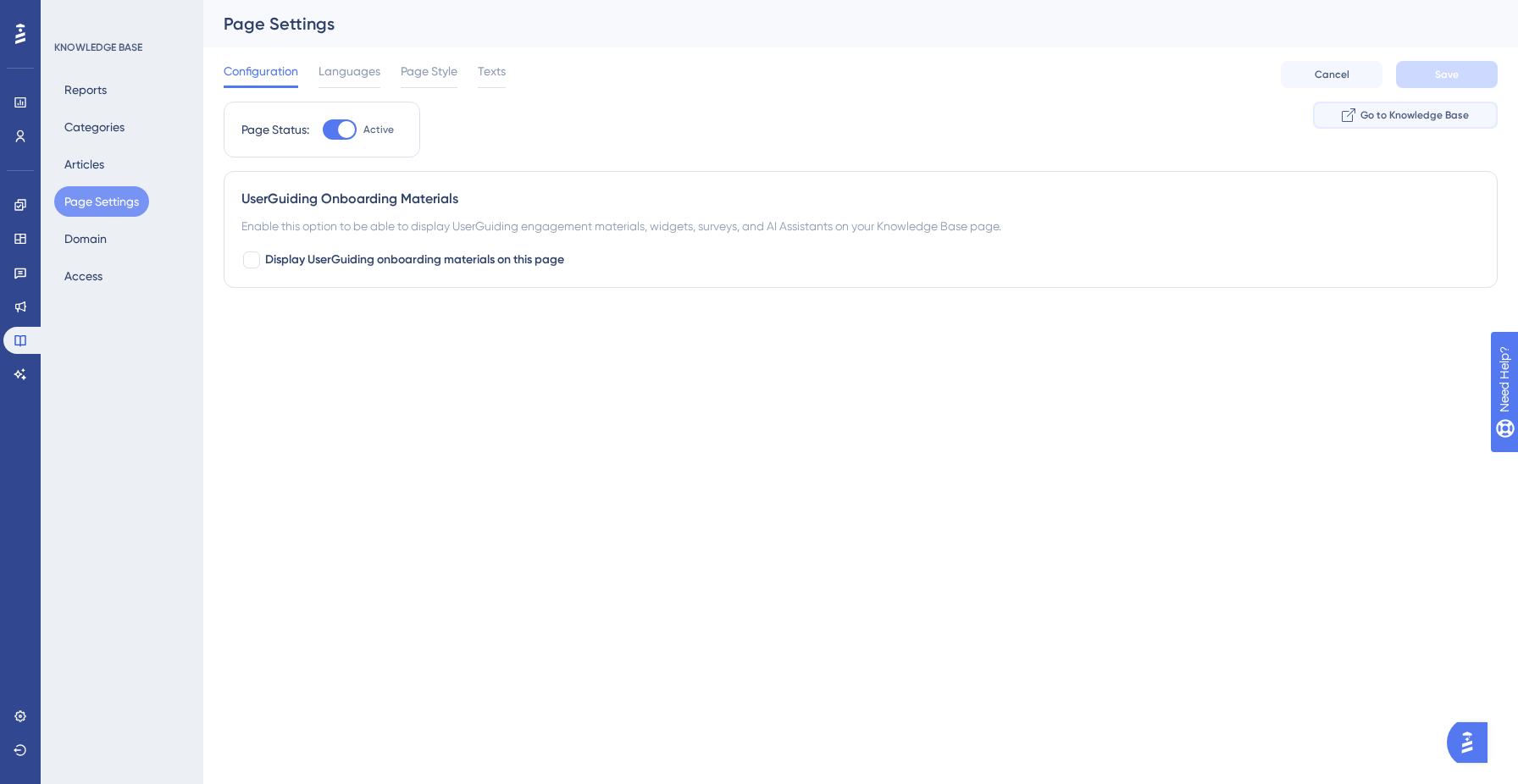
click at [1388, 122] on button "Go to Knowledge Base" at bounding box center [1405, 116] width 185 height 27
click at [89, 247] on button "Domain" at bounding box center [86, 238] width 63 height 30
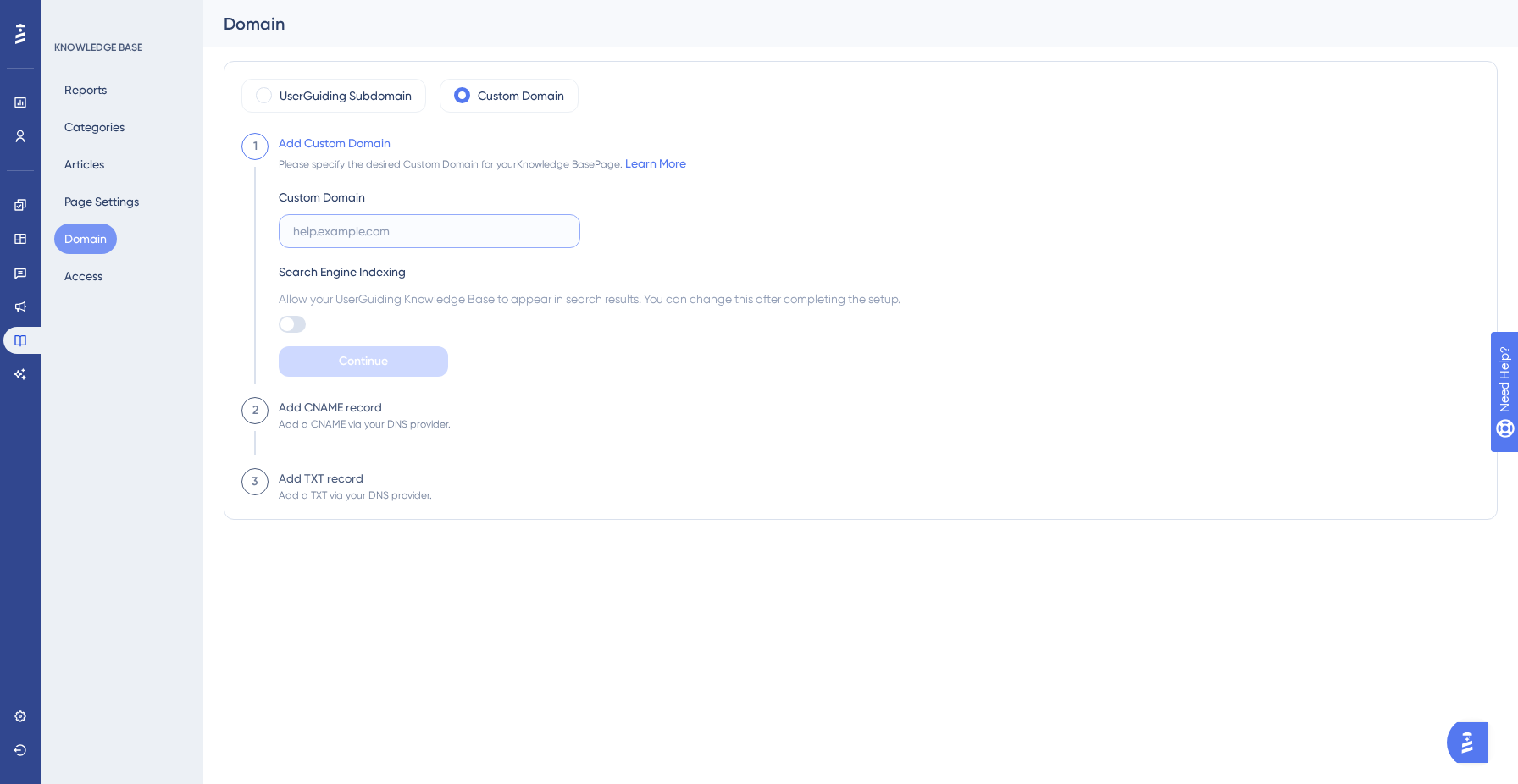
click at [439, 232] on input "text" at bounding box center [430, 230] width 273 height 18
paste input "[URL][DOMAIN_NAME]"
type input "[URL][DOMAIN_NAME]"
click at [390, 367] on button "Continue" at bounding box center [363, 361] width 169 height 30
click at [396, 356] on button "Continue" at bounding box center [363, 361] width 169 height 30
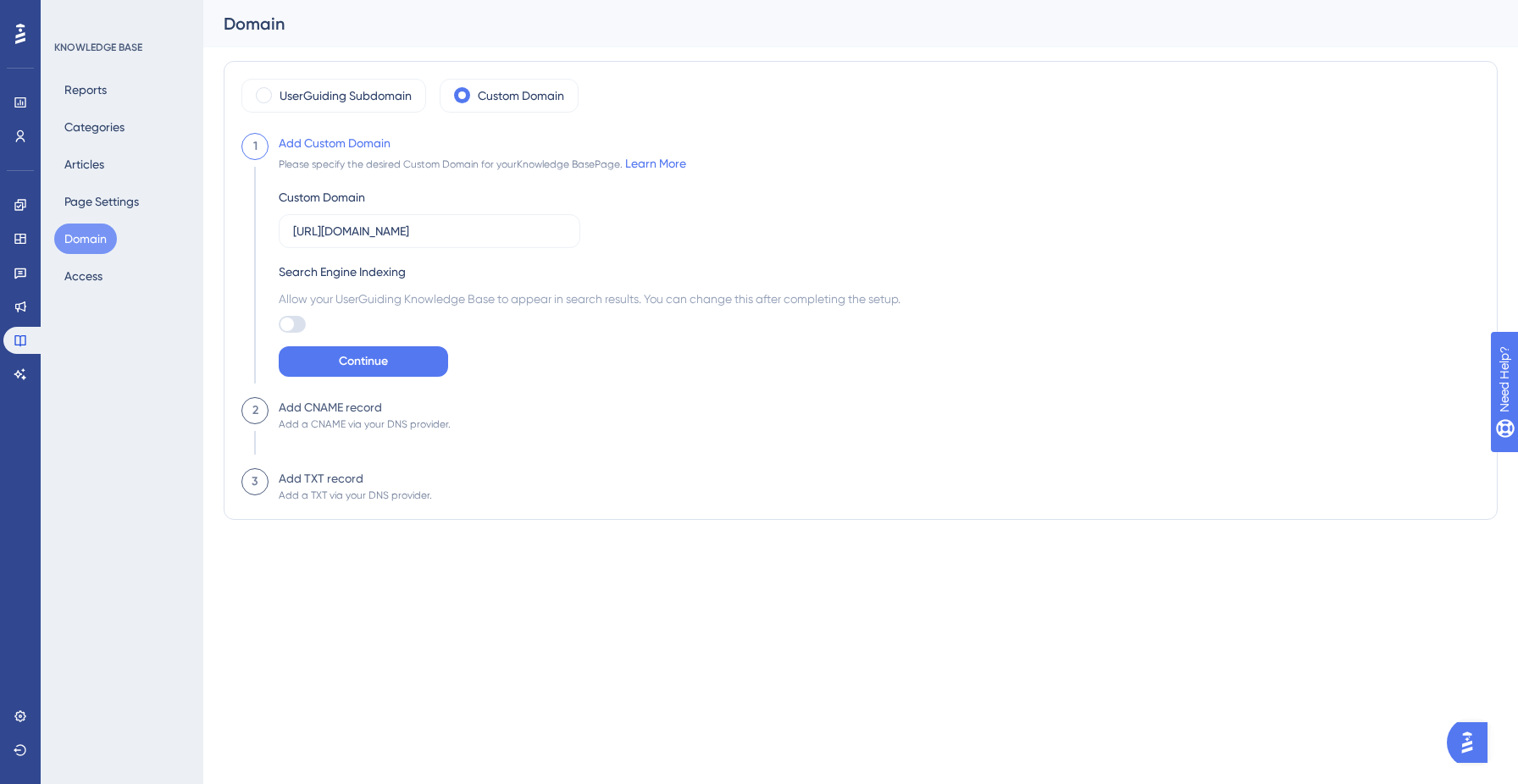
click at [1479, 745] on img "Open AI Assistant Launcher" at bounding box center [1466, 742] width 30 height 30
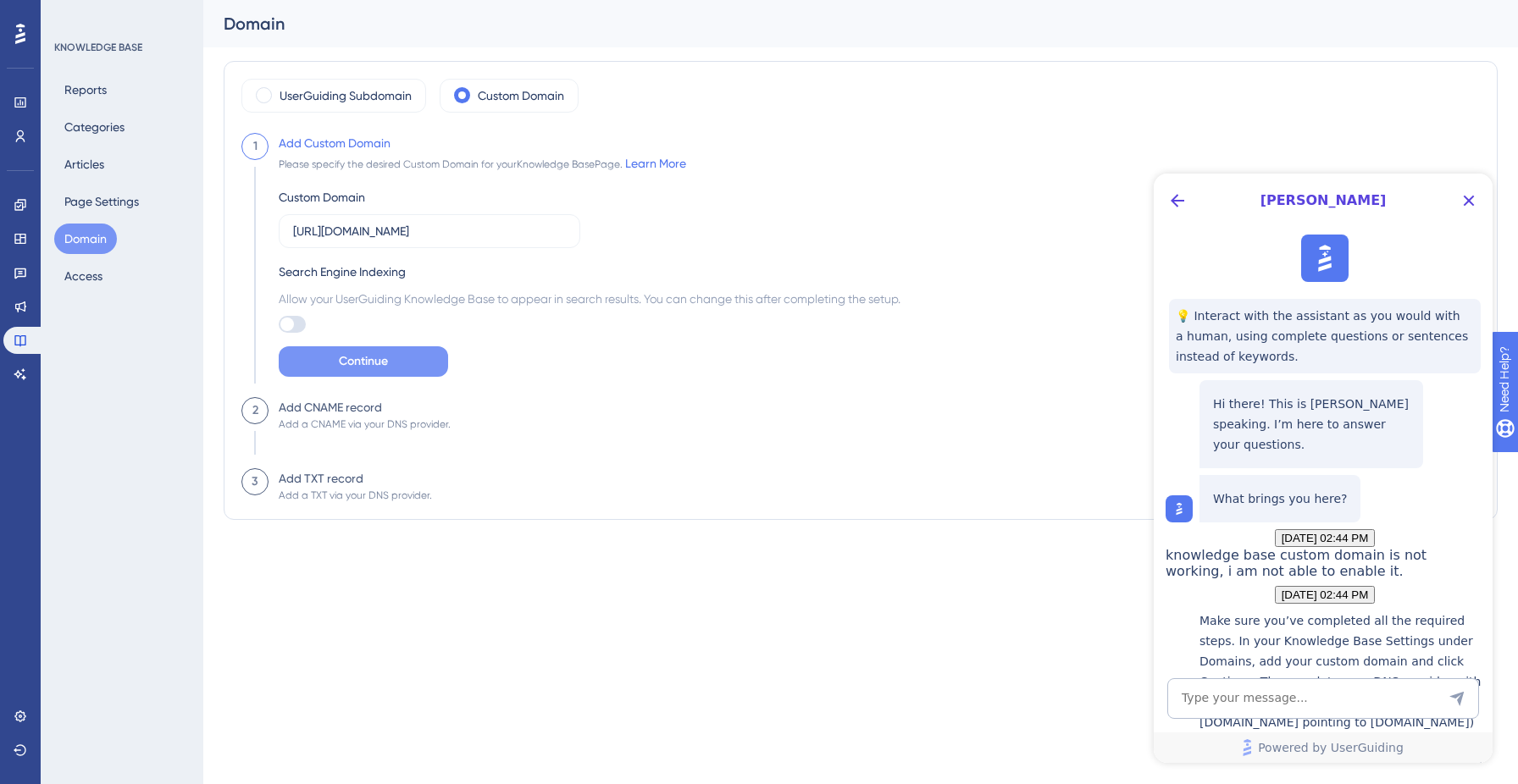
click at [380, 348] on button "Continue" at bounding box center [363, 361] width 169 height 30
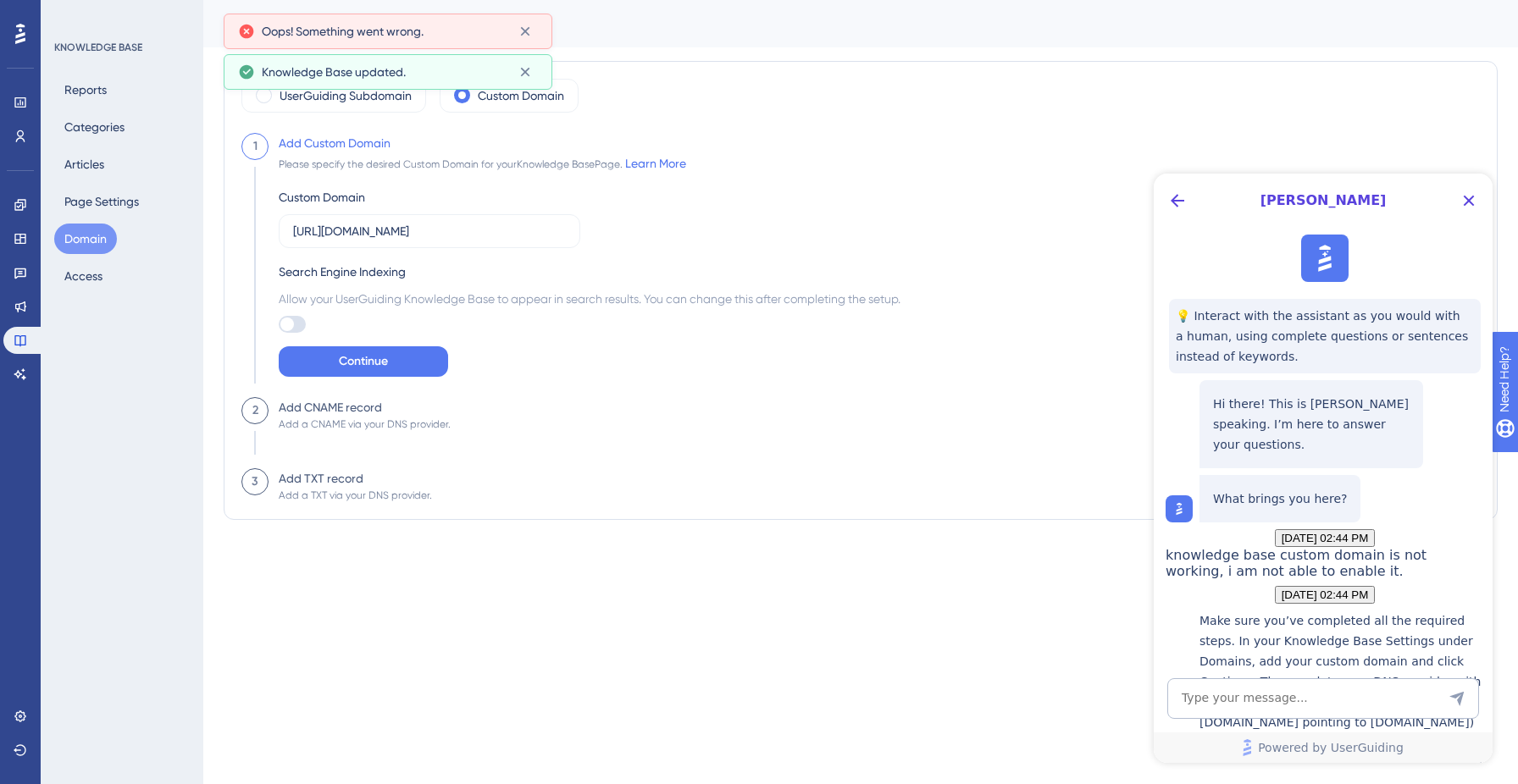
click at [329, 25] on span "Oops! Something went wrong." at bounding box center [342, 31] width 162 height 20
copy div "Oops! Something went wrong."
click at [1261, 705] on textarea "AI Assistant Text Input" at bounding box center [1323, 699] width 312 height 41
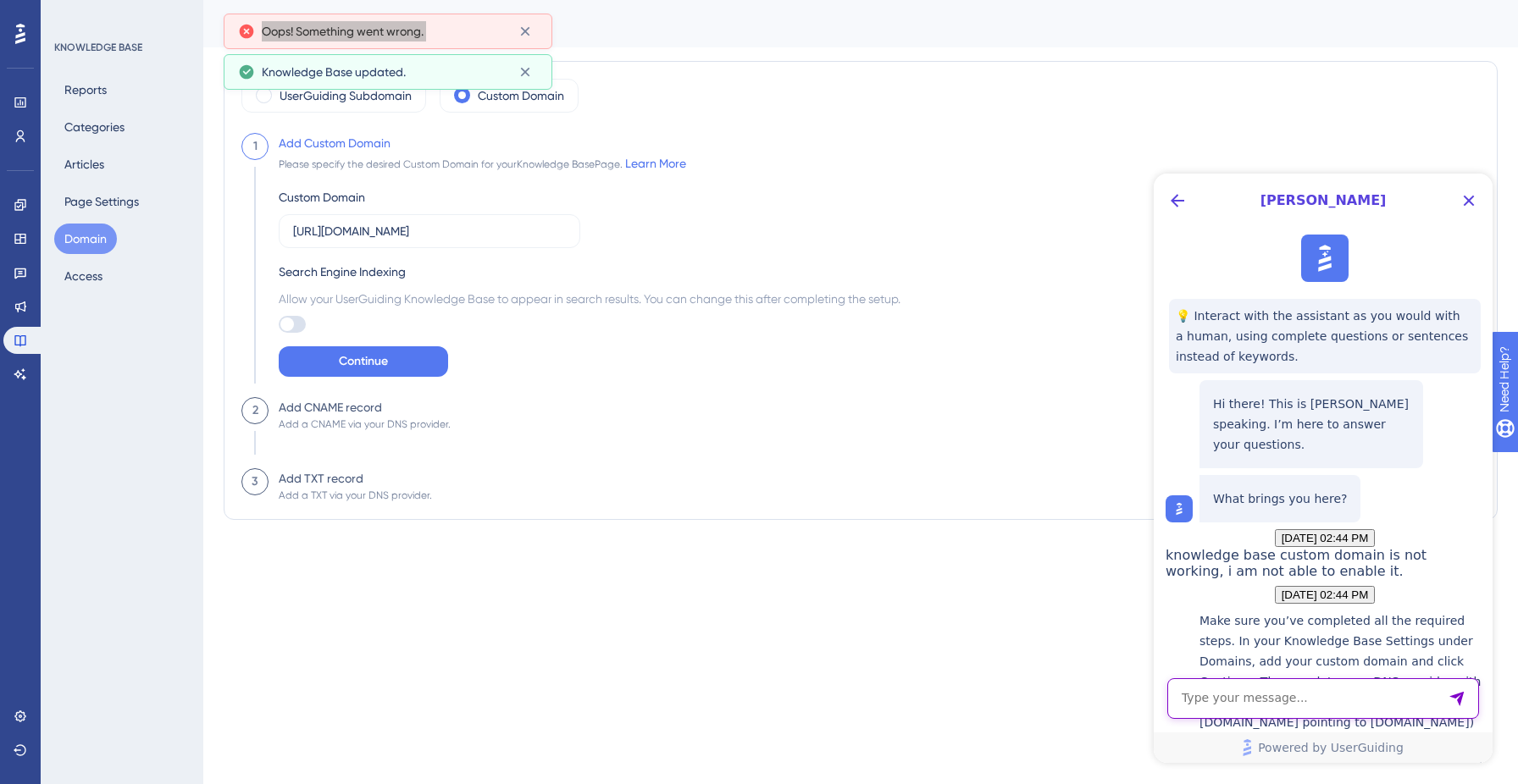
paste textarea "Oops! Something went wrong."
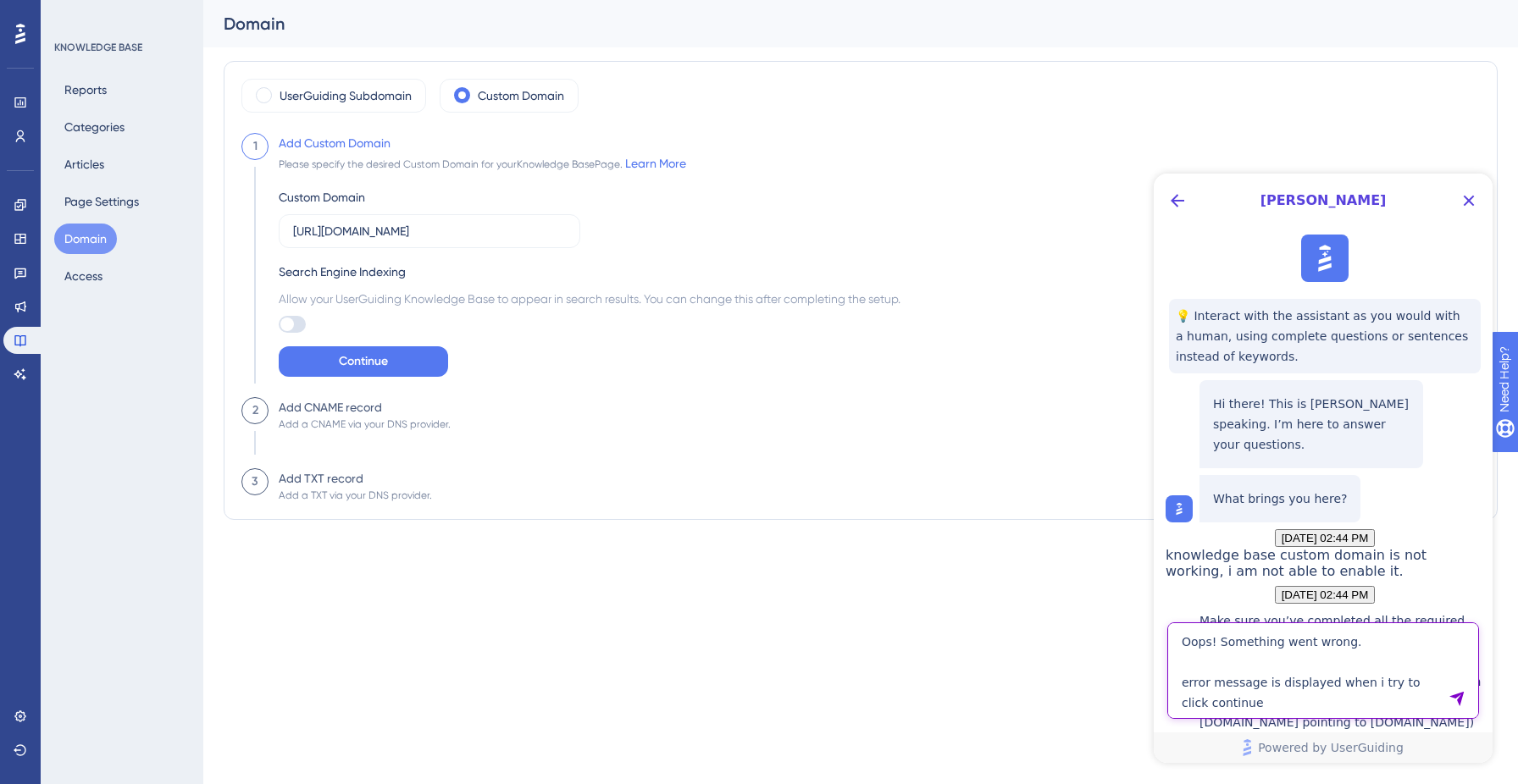
type textarea "Oops! Something went wrong. error message is displayed when i try to click cont…"
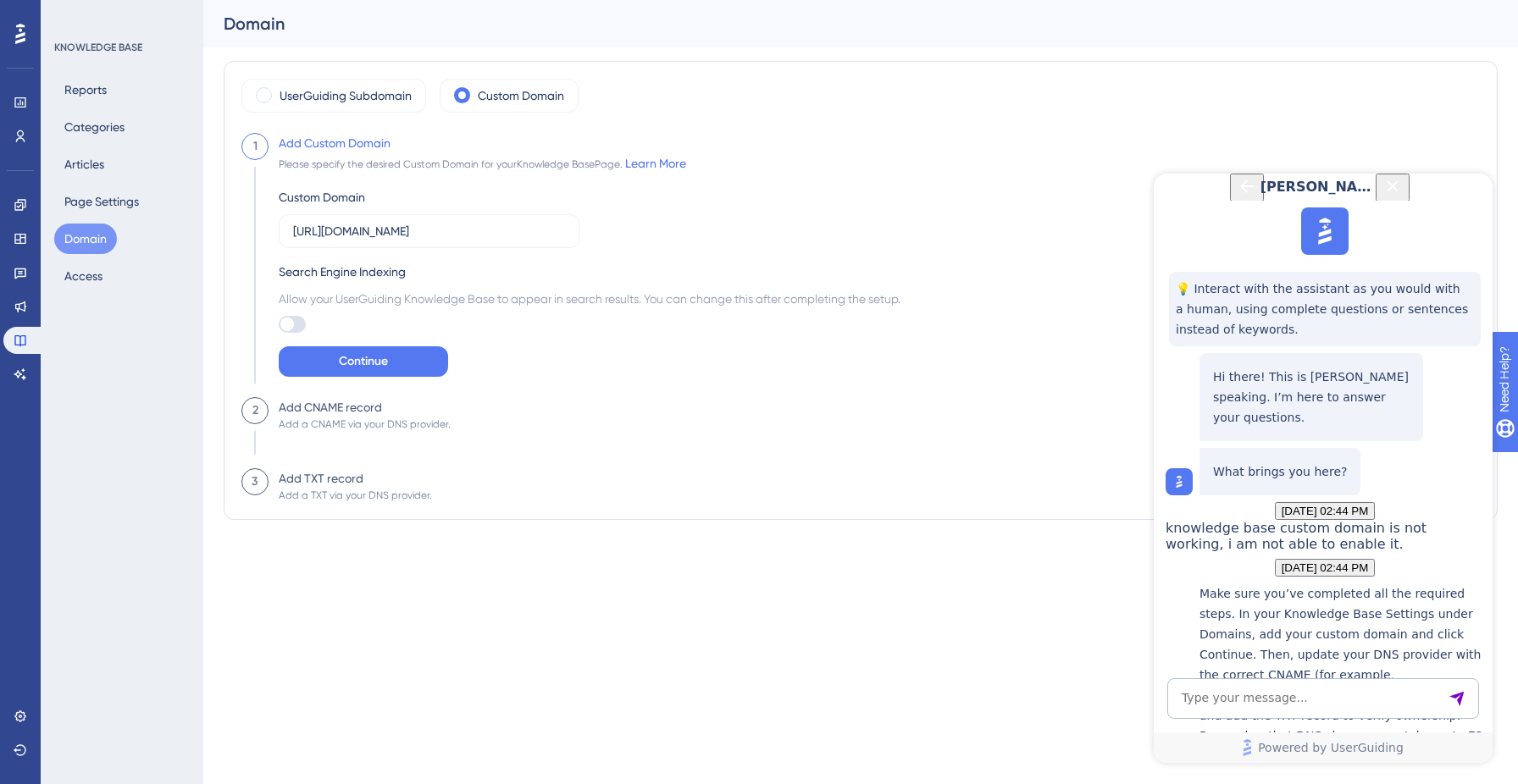
scroll to position [822, 0]
drag, startPoint x: 1348, startPoint y: 615, endPoint x: 1187, endPoint y: 424, distance: 249.8
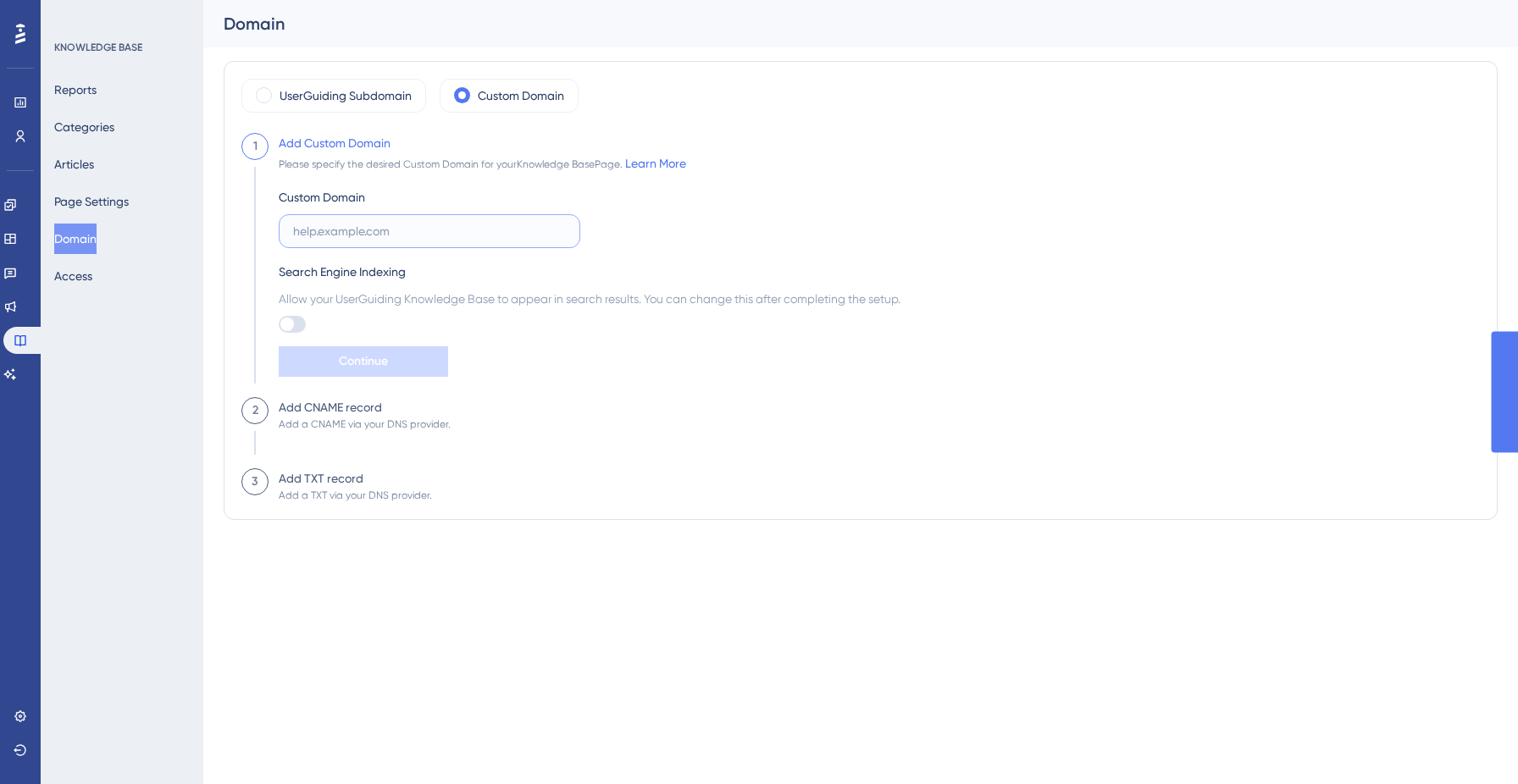
click at [388, 229] on input "text" at bounding box center [430, 230] width 273 height 18
paste input "Oops! Something went wrong."
type input "Oops! Something went wrong."
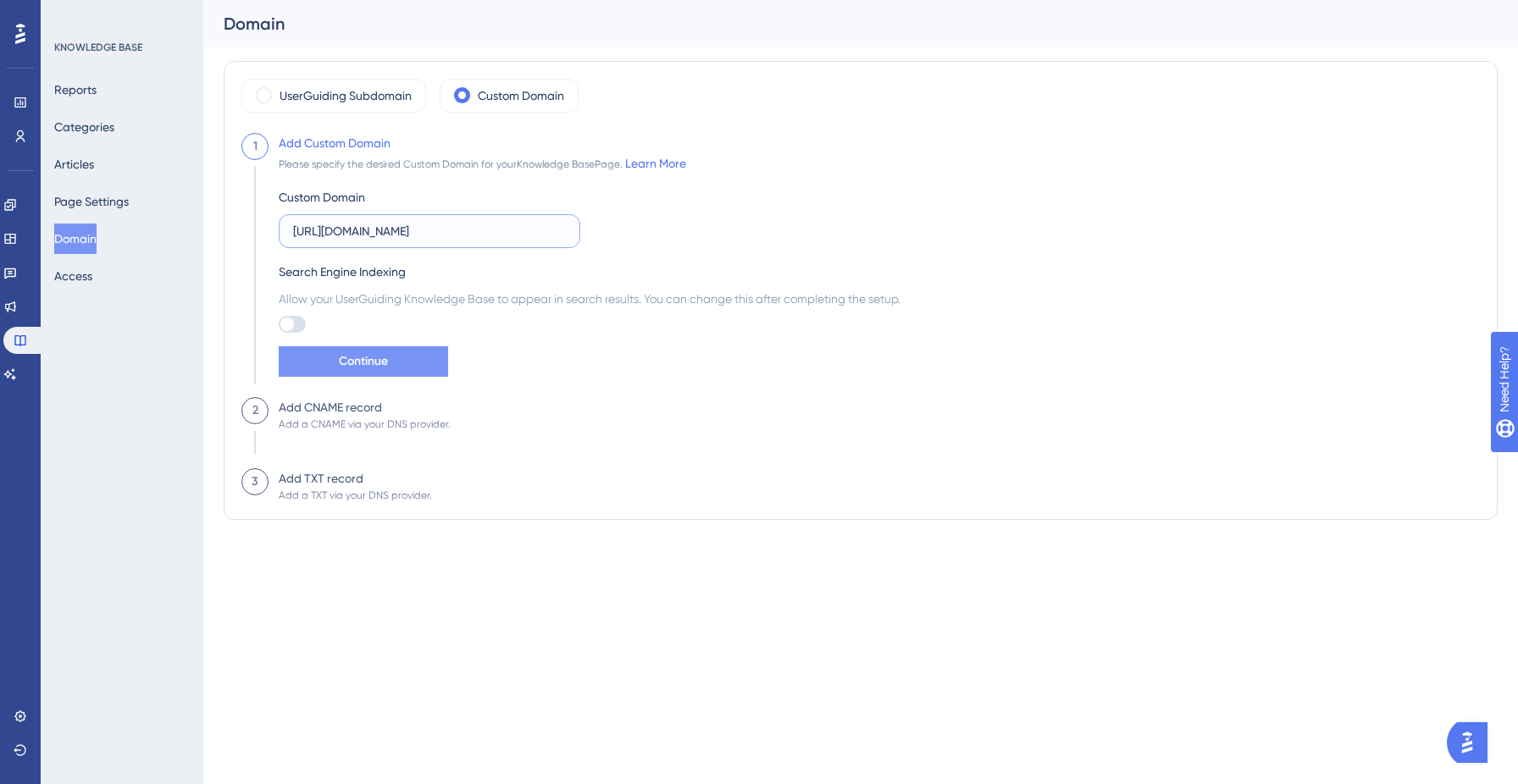
type input "[URL][DOMAIN_NAME]"
click at [375, 356] on span "Continue" at bounding box center [363, 361] width 50 height 20
click at [1478, 749] on img "Open AI Assistant Launcher" at bounding box center [1466, 742] width 30 height 30
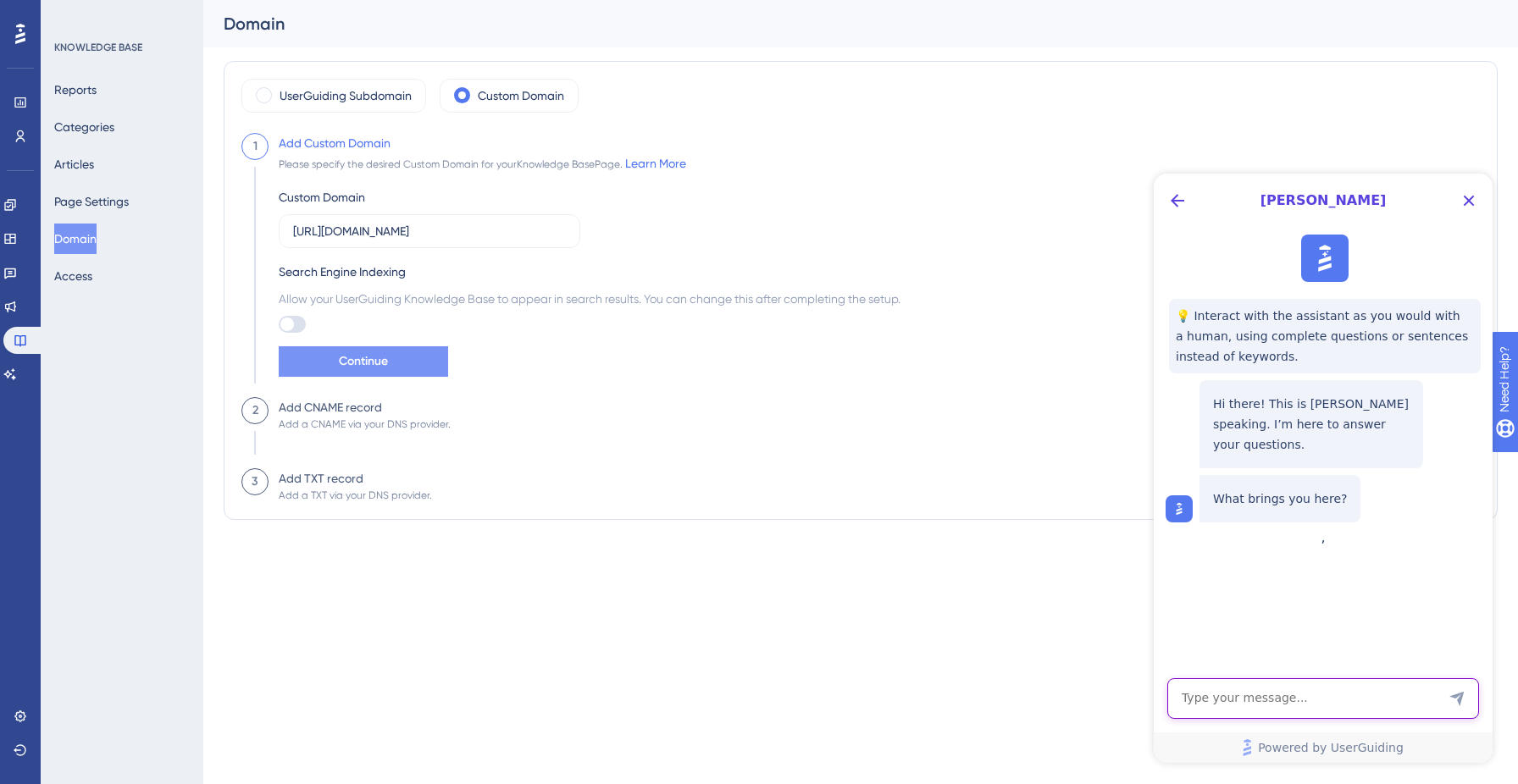
click at [1338, 701] on textarea "AI Assistant Text Input" at bounding box center [1323, 699] width 312 height 41
type textarea "I am not able to add the custom domain"
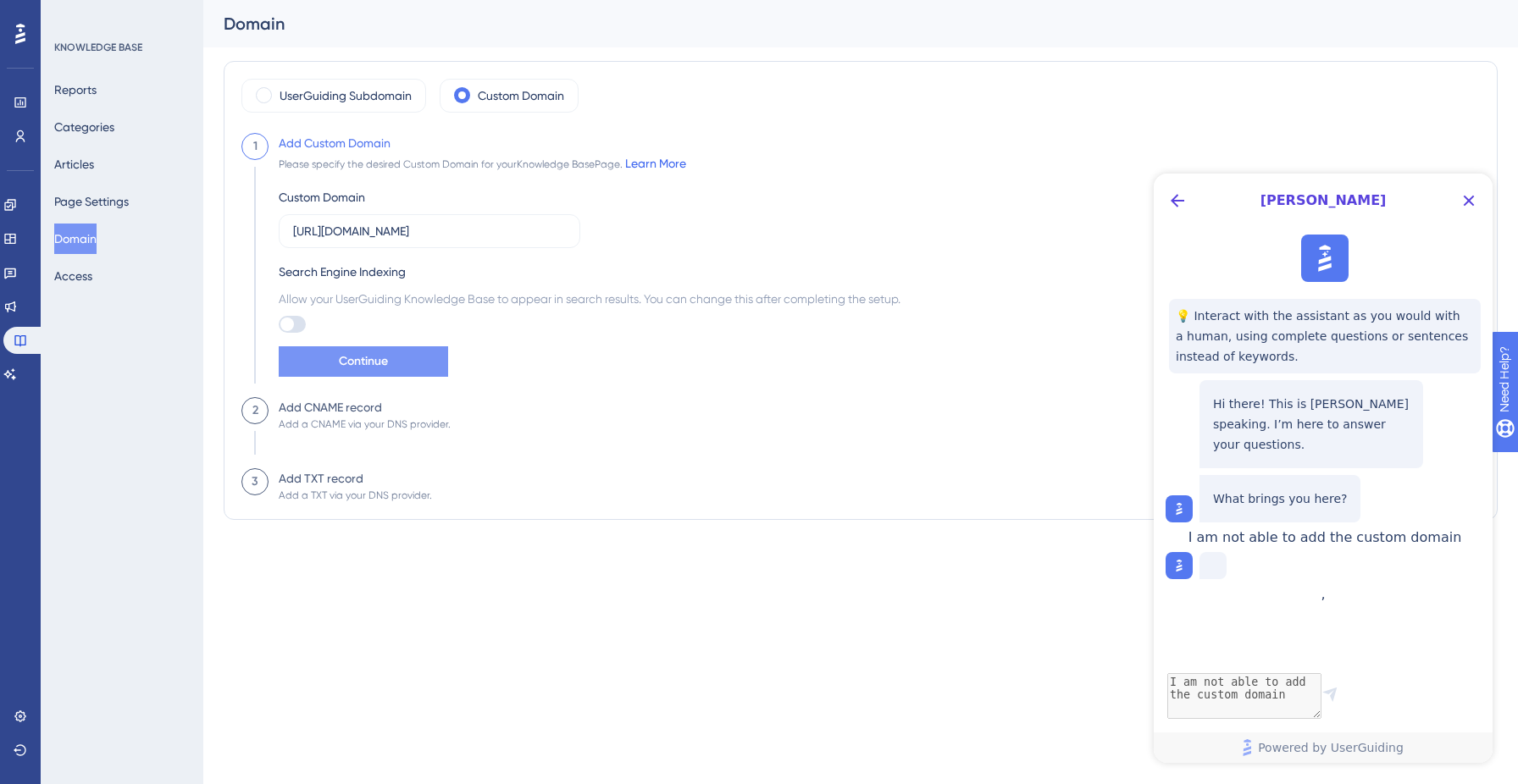
click at [658, 168] on link "Learn More" at bounding box center [655, 163] width 61 height 14
